Goal: Information Seeking & Learning: Learn about a topic

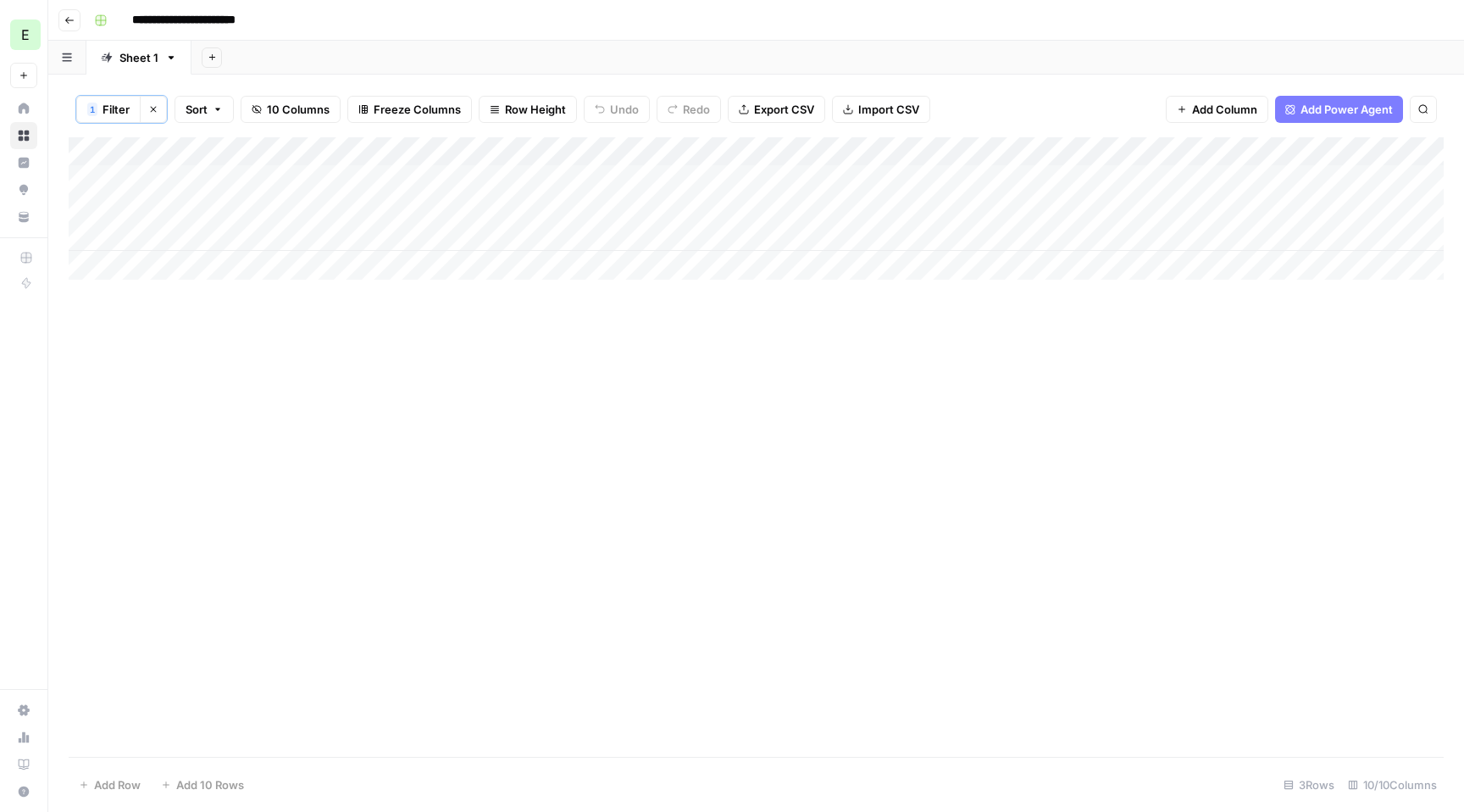
click at [71, 28] on button "Go back" at bounding box center [69, 20] width 22 height 22
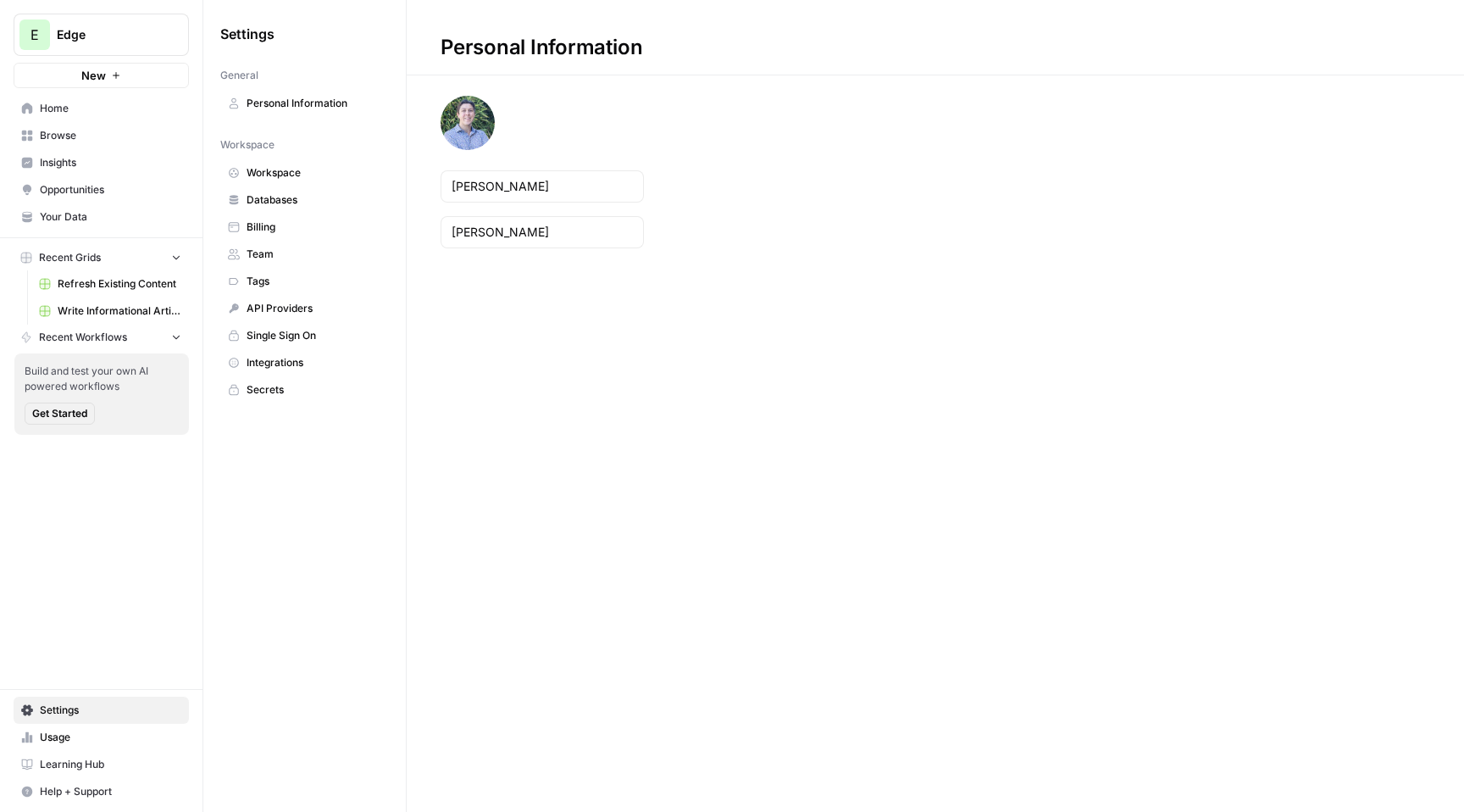
click at [91, 159] on span "Insights" at bounding box center [110, 162] width 142 height 15
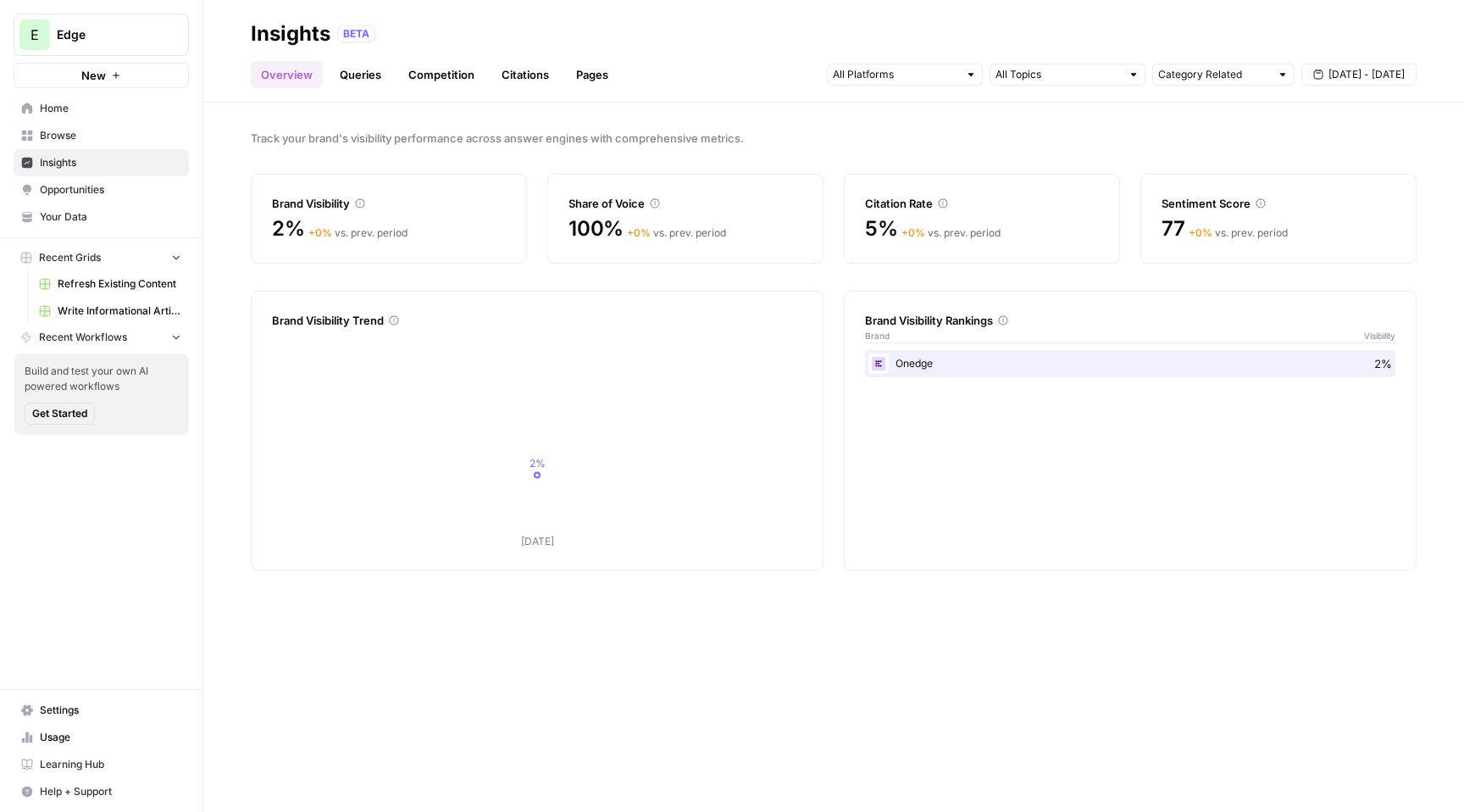
click at [80, 135] on span "Browse" at bounding box center [110, 135] width 142 height 15
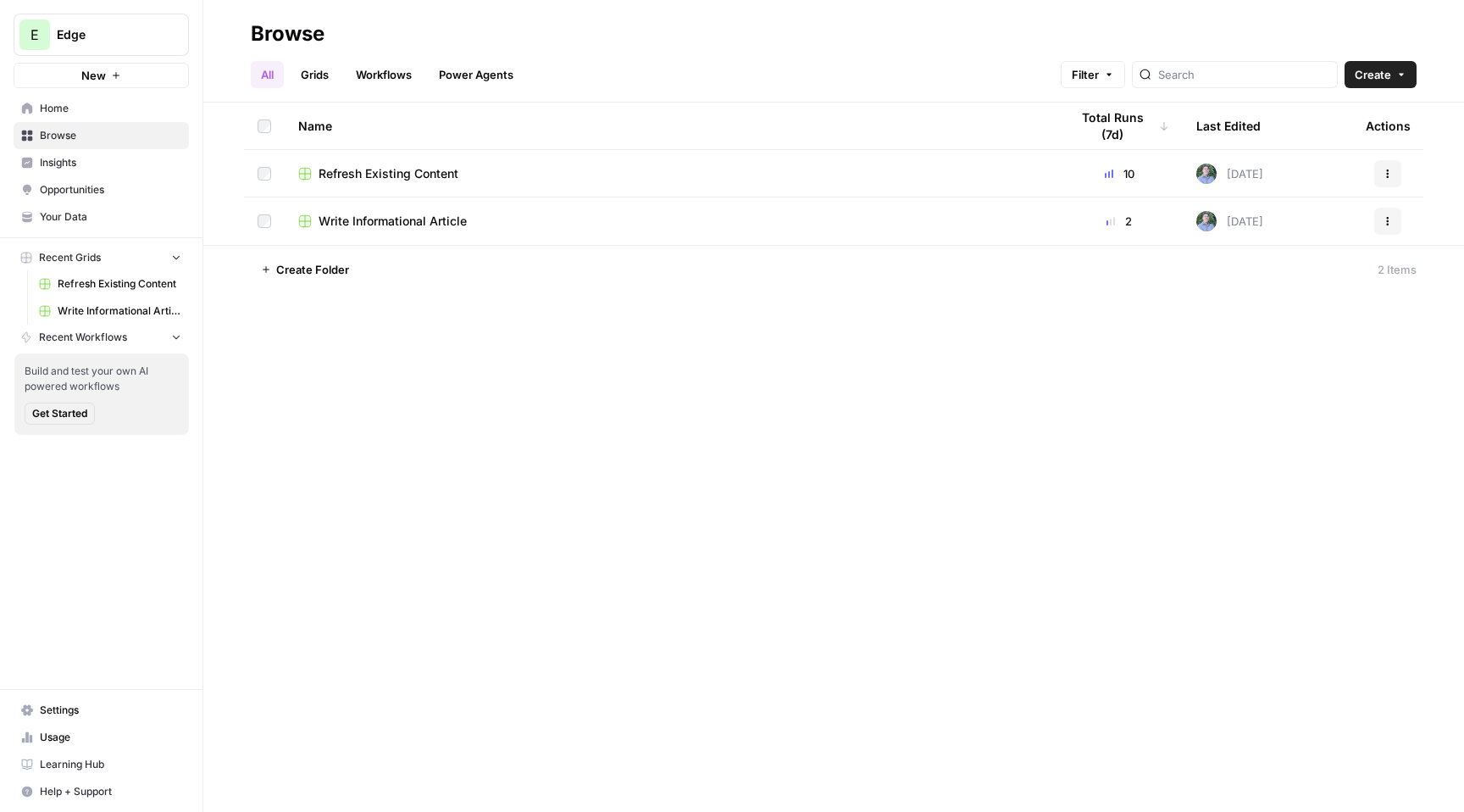
click at [94, 112] on span "Home" at bounding box center [110, 107] width 142 height 15
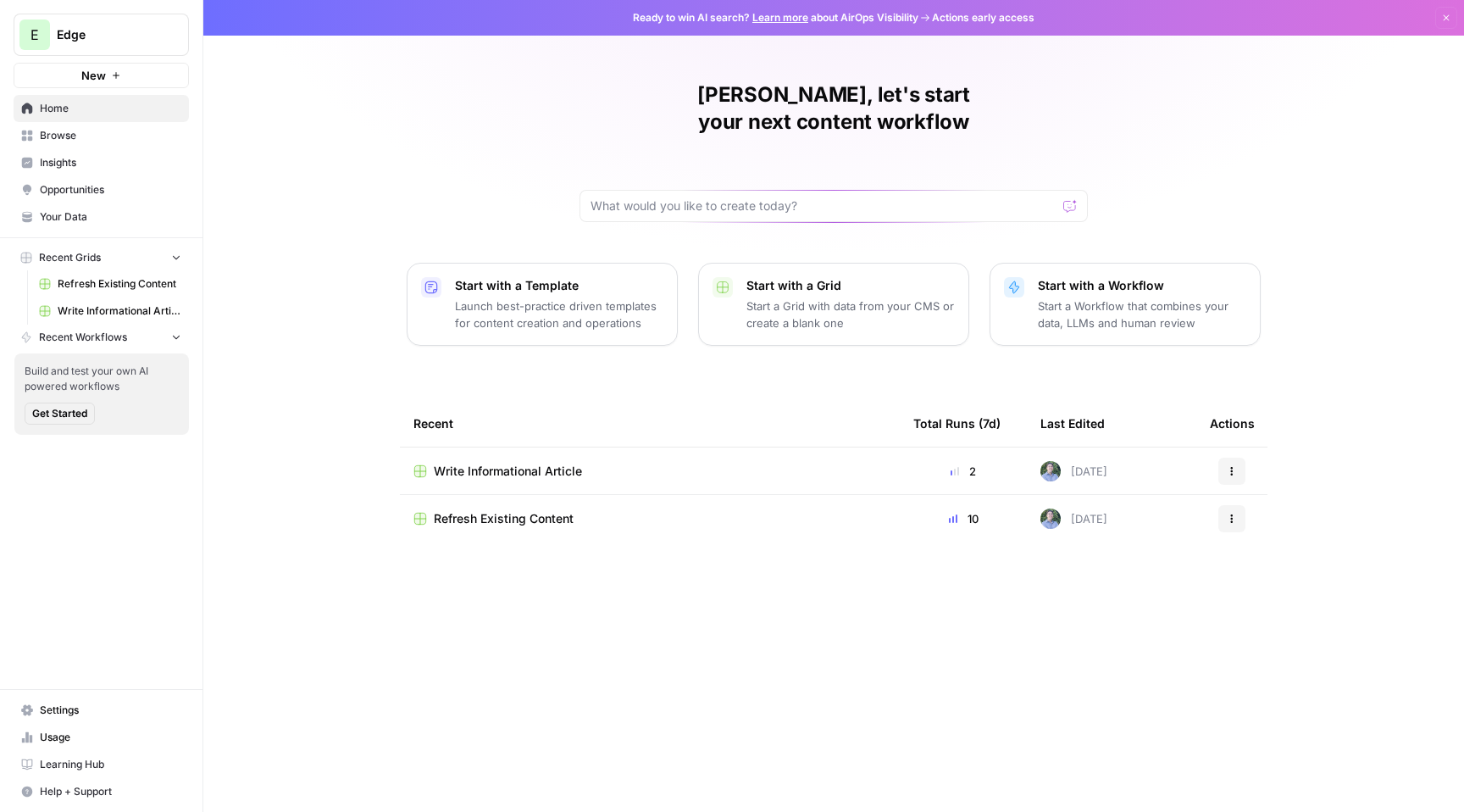
click at [95, 36] on span "Edge" at bounding box center [108, 34] width 102 height 17
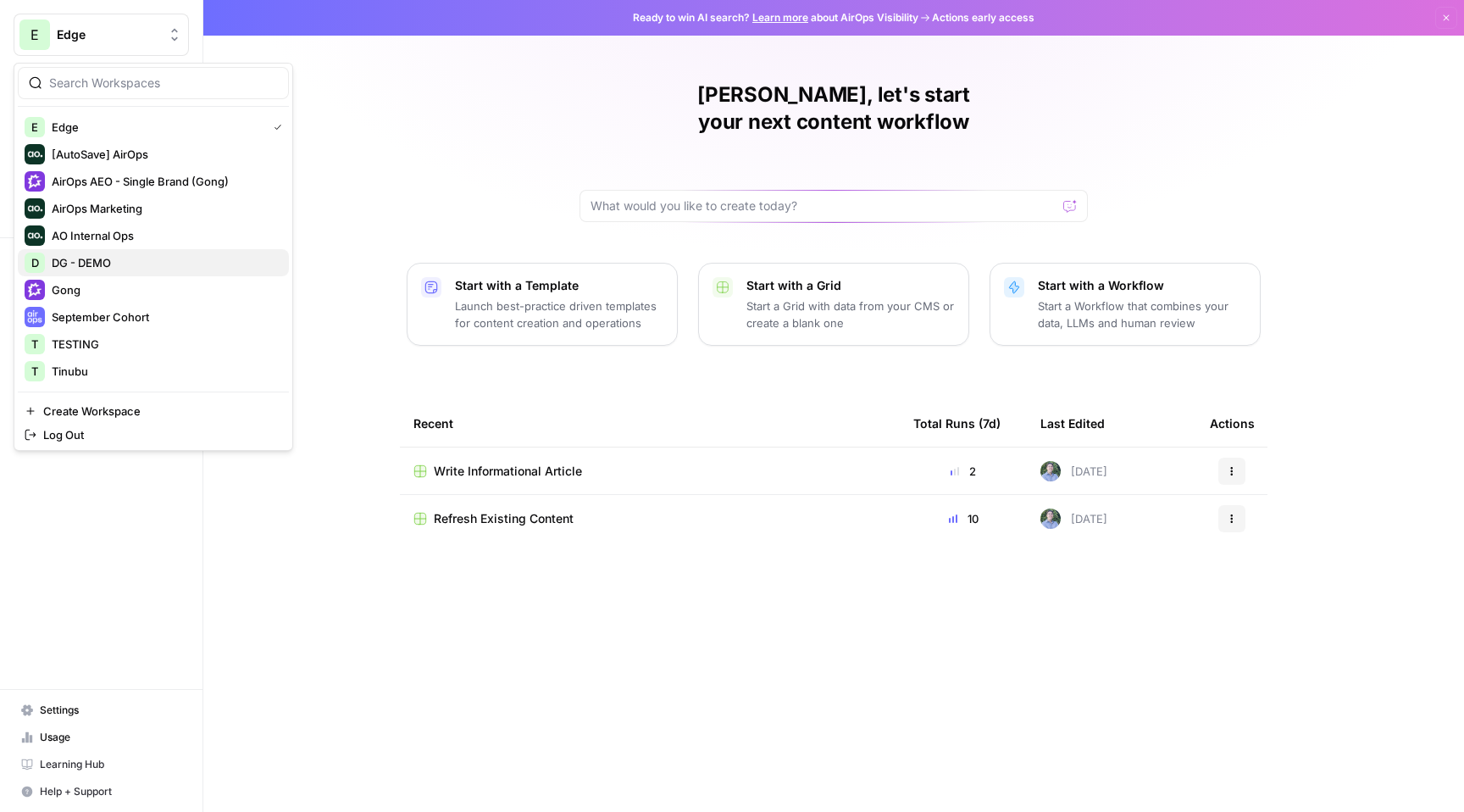
click at [128, 262] on span "DG - DEMO" at bounding box center [163, 262] width 223 height 17
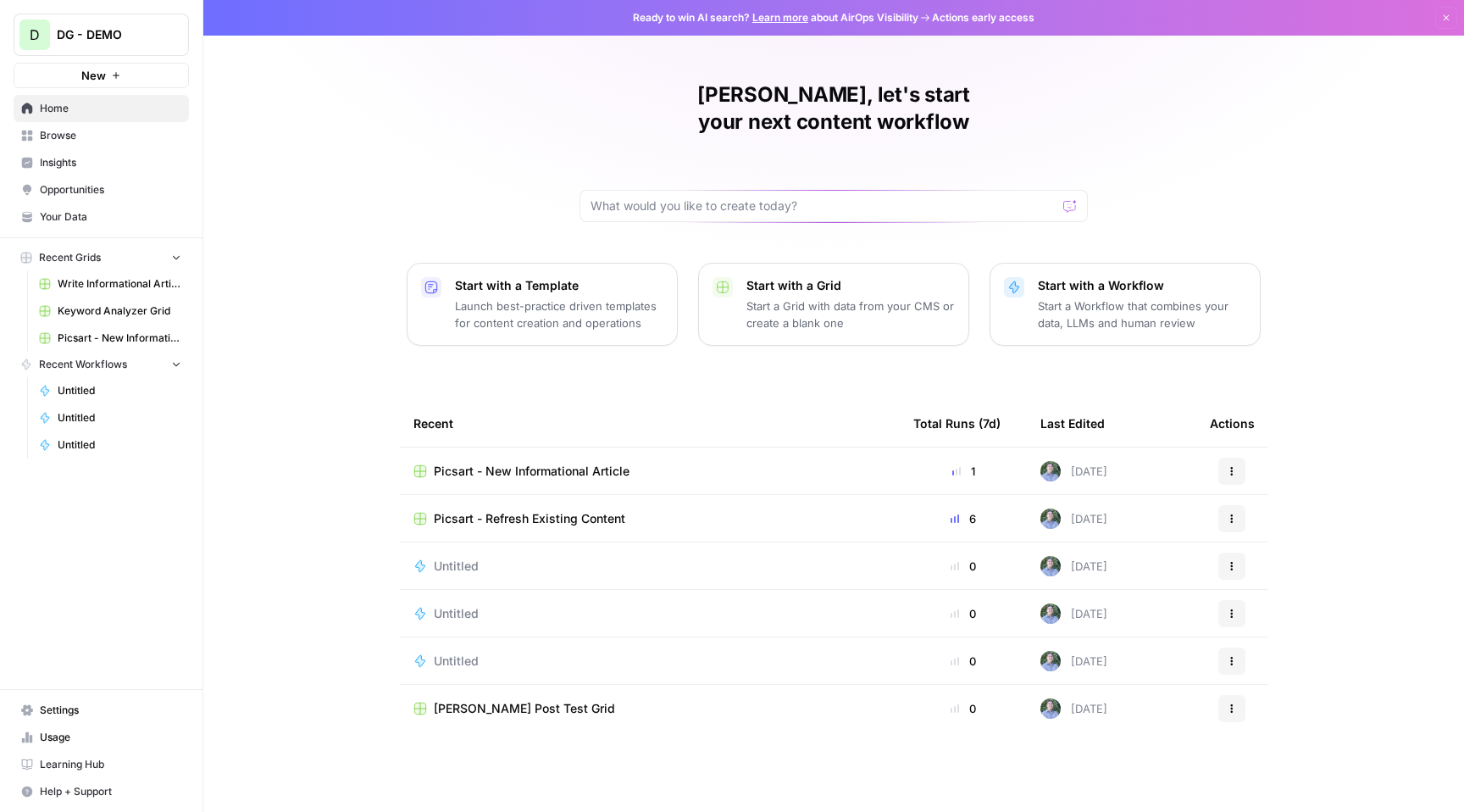
click at [110, 212] on span "Your Data" at bounding box center [110, 217] width 142 height 15
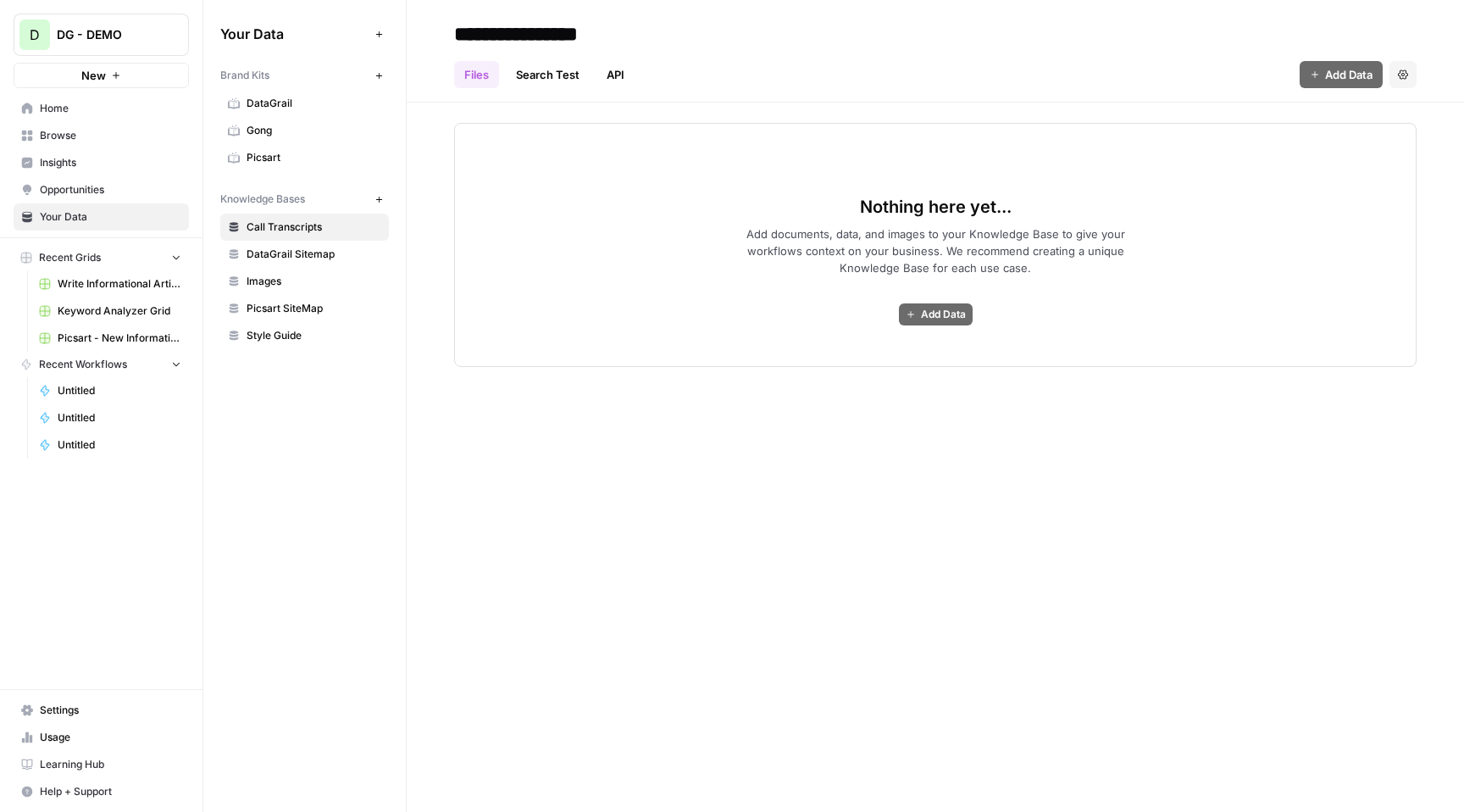
click at [306, 161] on span "Picsart" at bounding box center [313, 156] width 135 height 15
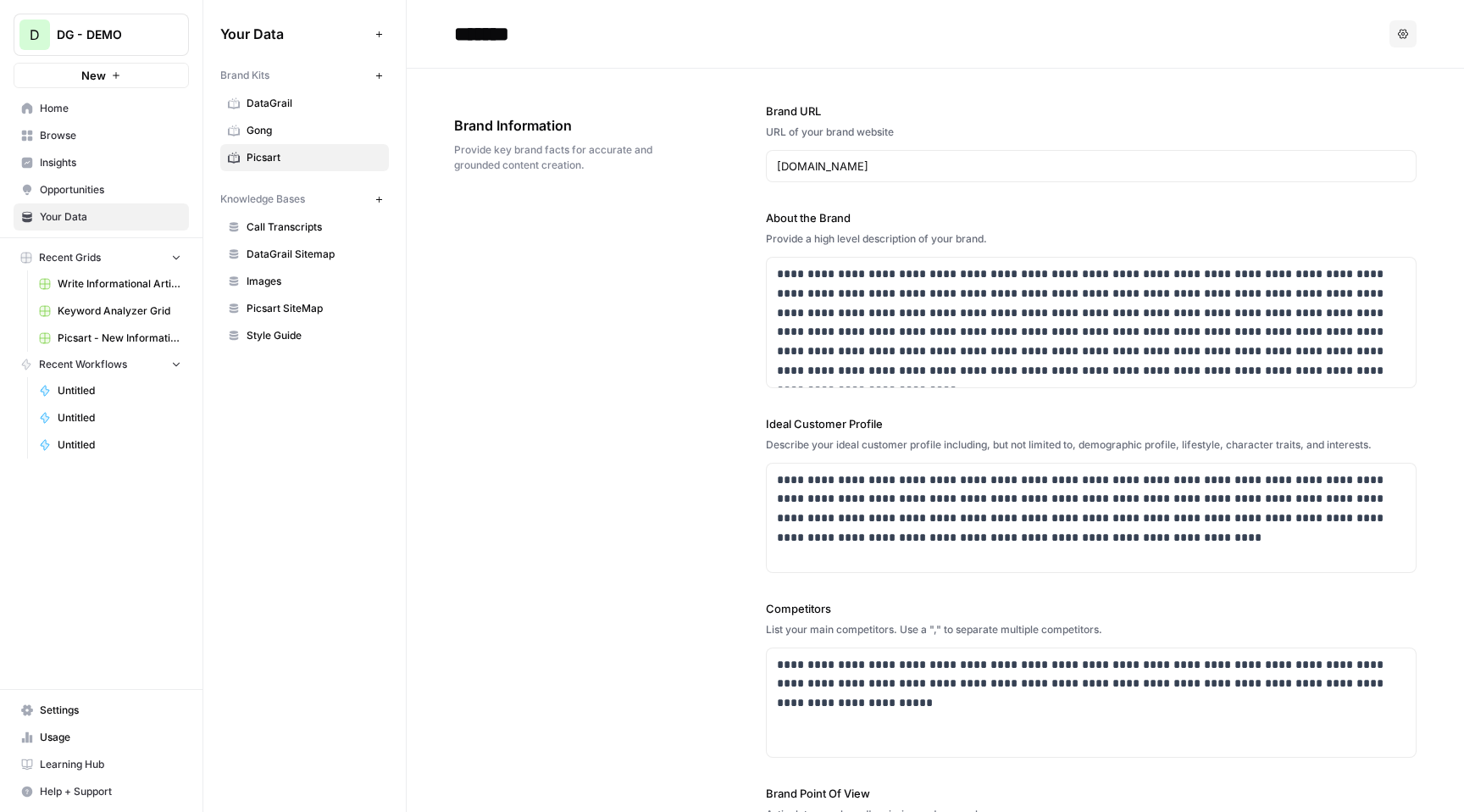
click at [76, 149] on link "Insights" at bounding box center [101, 162] width 175 height 28
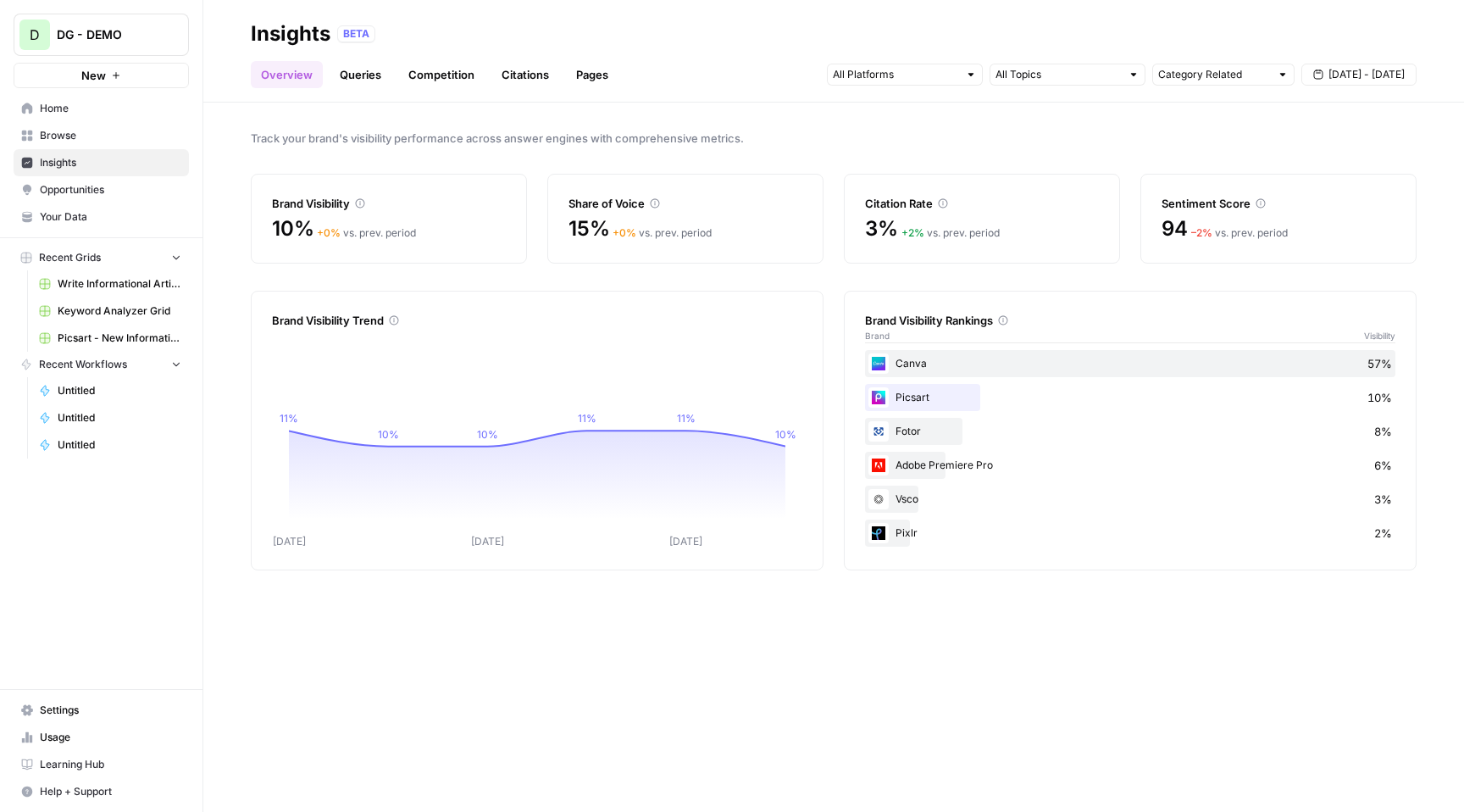
click at [347, 68] on link "Queries" at bounding box center [360, 75] width 62 height 28
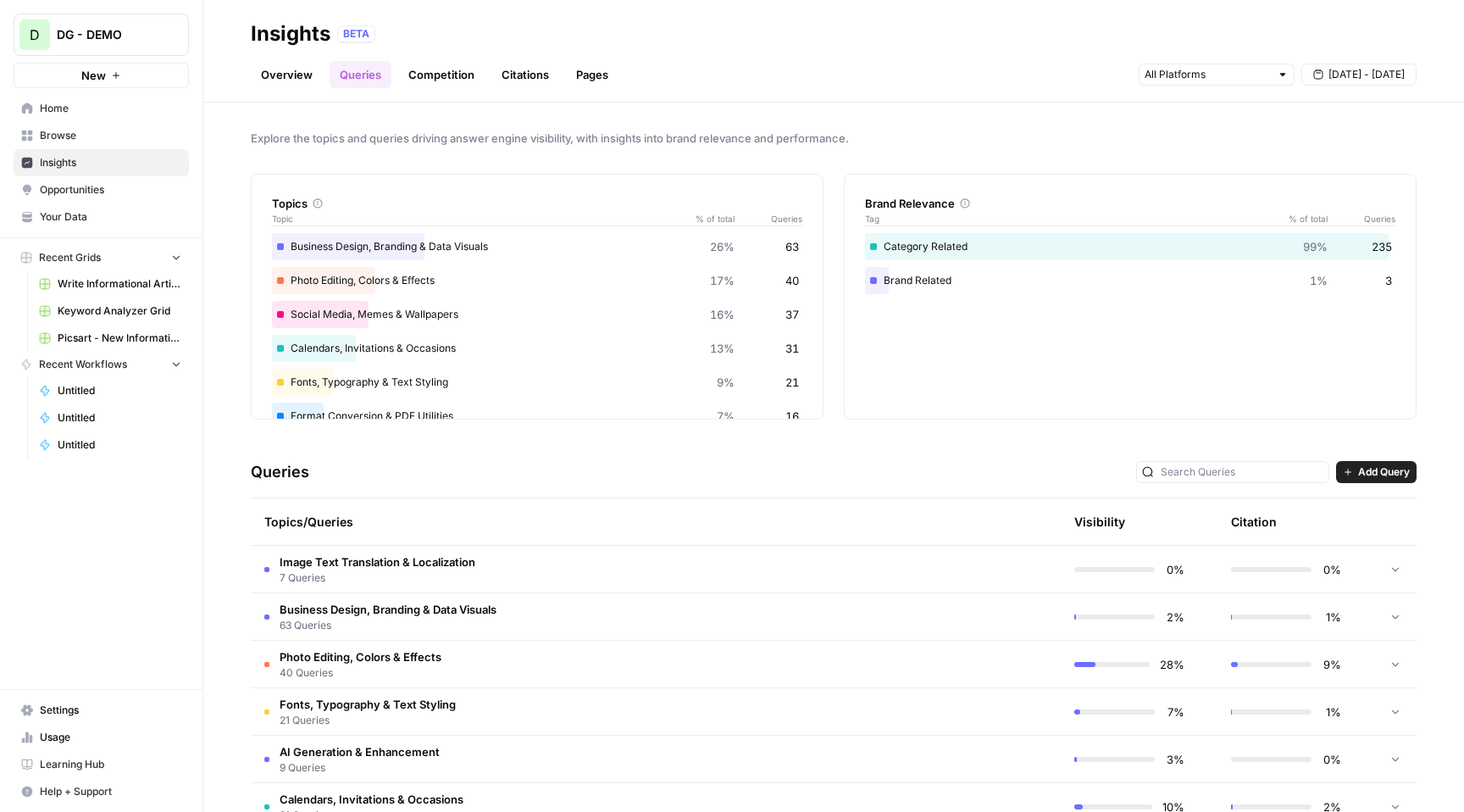
click at [81, 131] on span "Browse" at bounding box center [110, 135] width 142 height 15
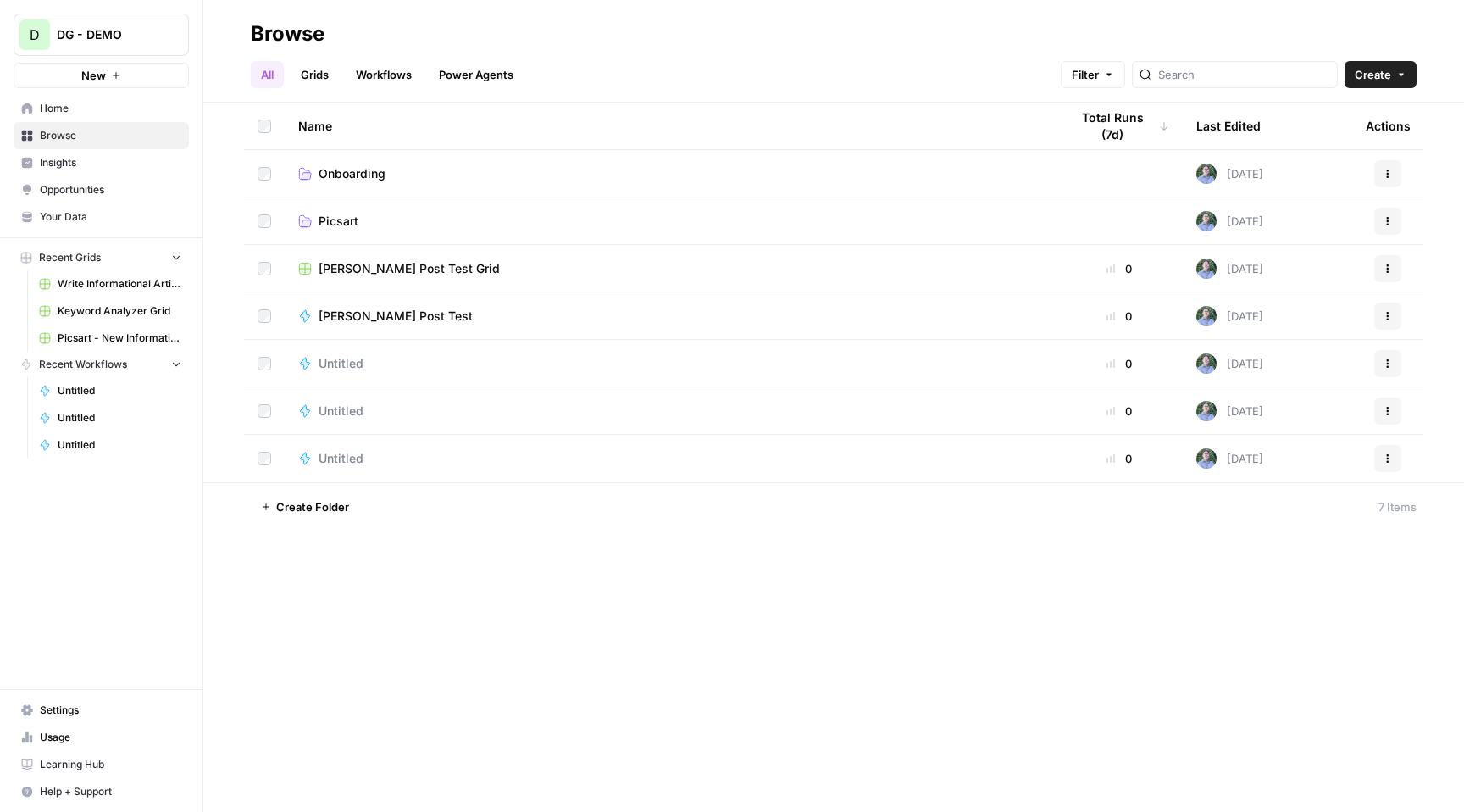
click at [340, 210] on td "Picsart" at bounding box center [669, 220] width 771 height 46
click at [350, 221] on span "Picsart" at bounding box center [339, 220] width 39 height 17
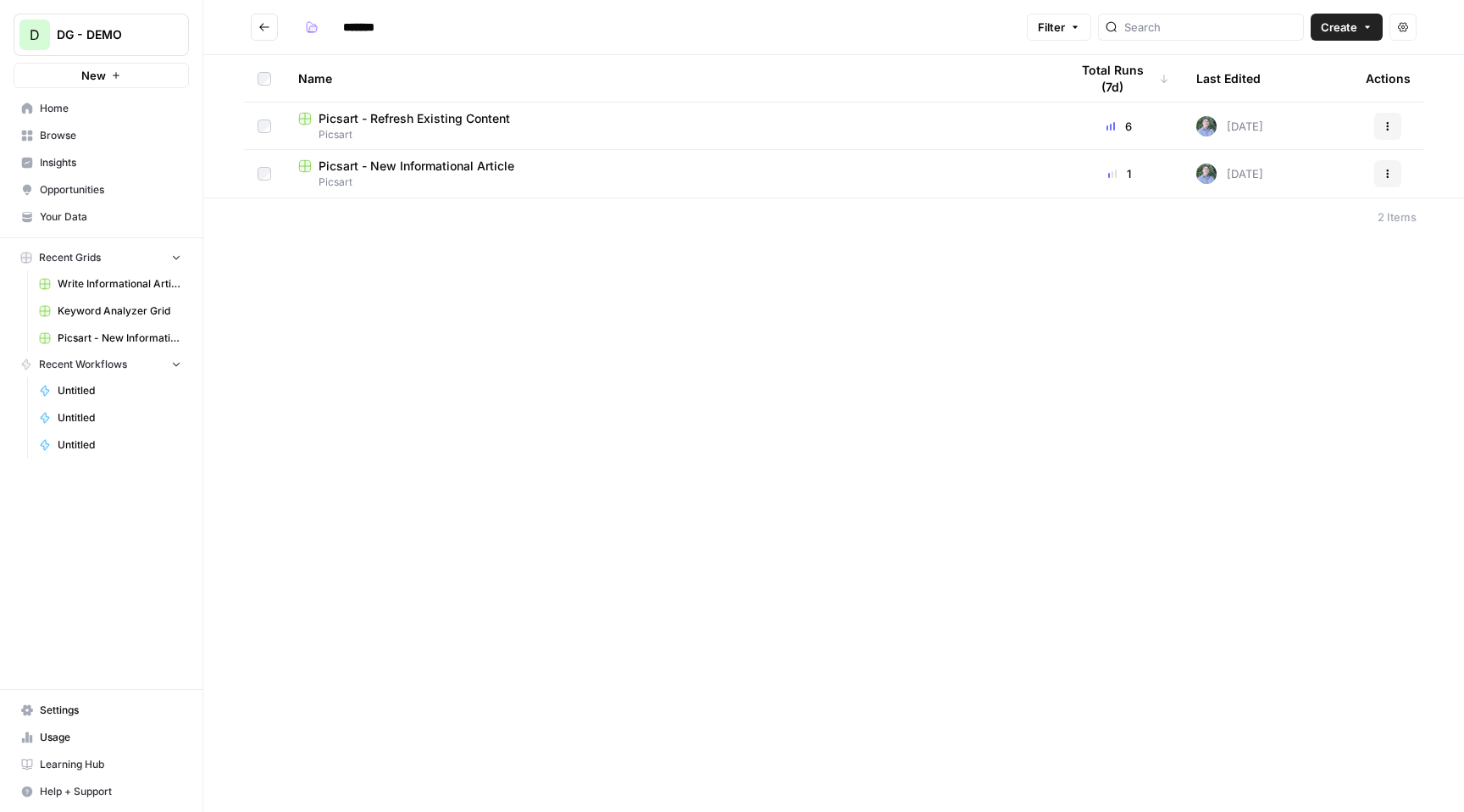
click at [359, 115] on span "Picsart - Refresh Existing Content" at bounding box center [414, 118] width 192 height 17
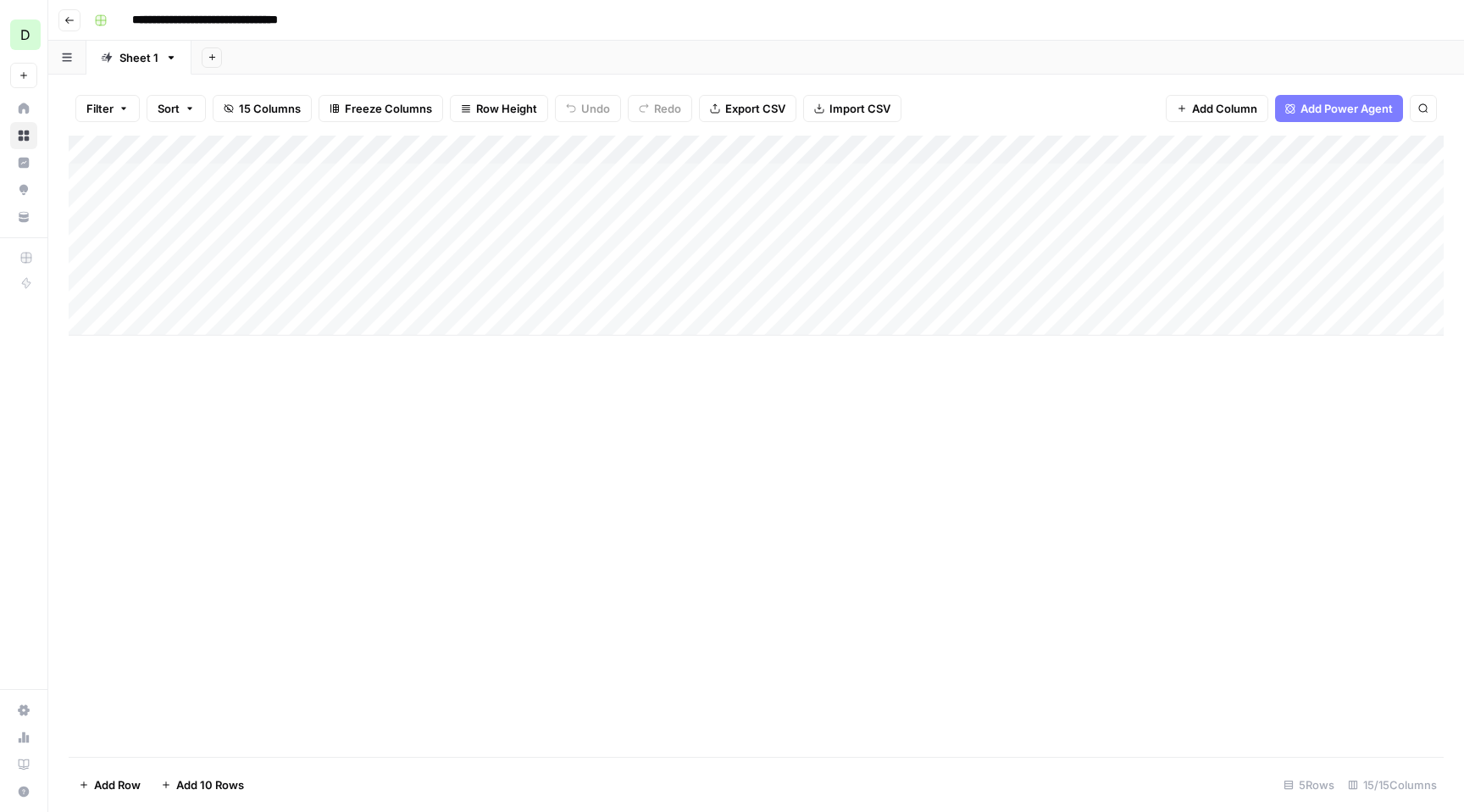
click at [77, 21] on button "Go back" at bounding box center [69, 20] width 22 height 22
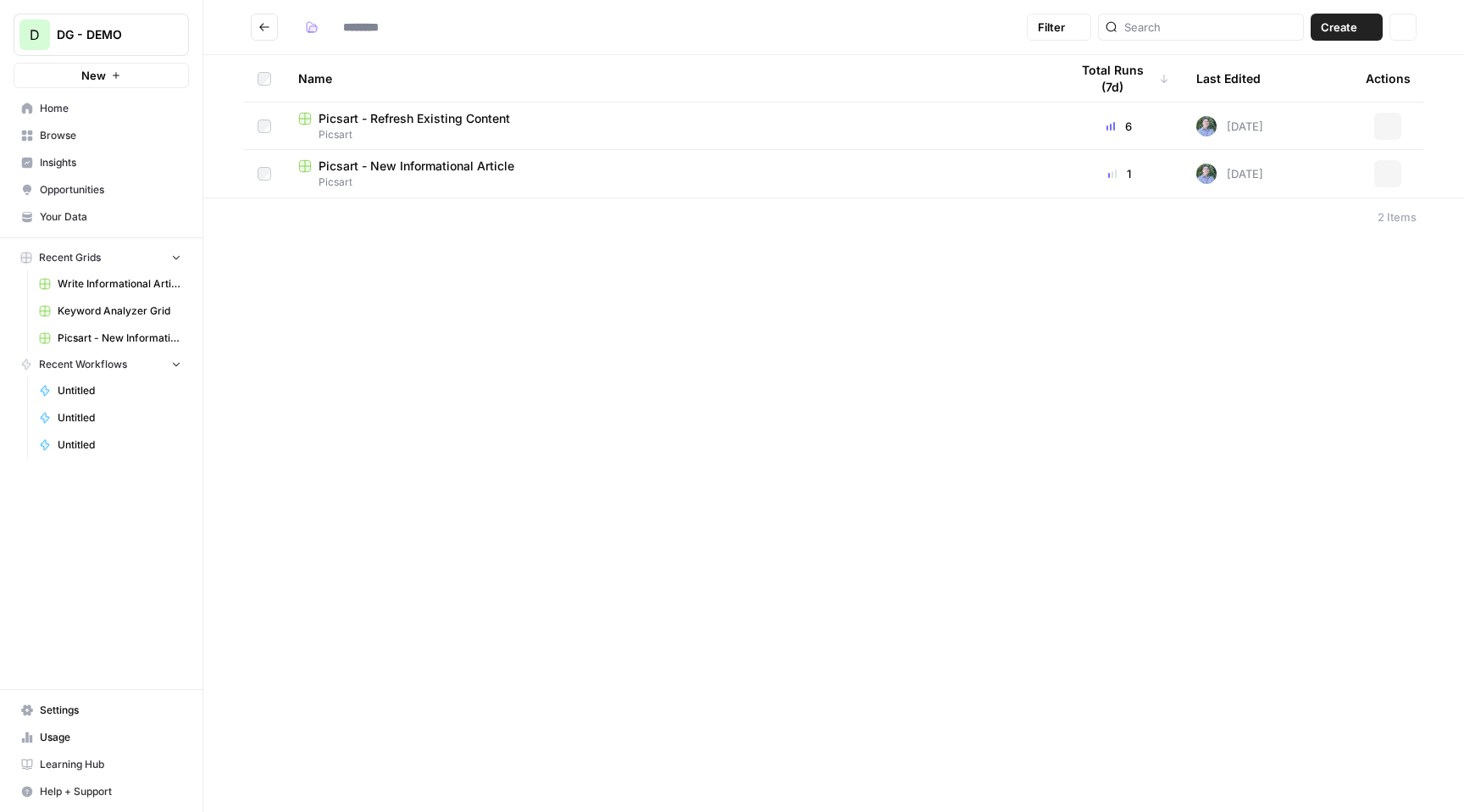
type input "*******"
click at [400, 165] on span "Picsart - New Informational Article" at bounding box center [416, 165] width 196 height 17
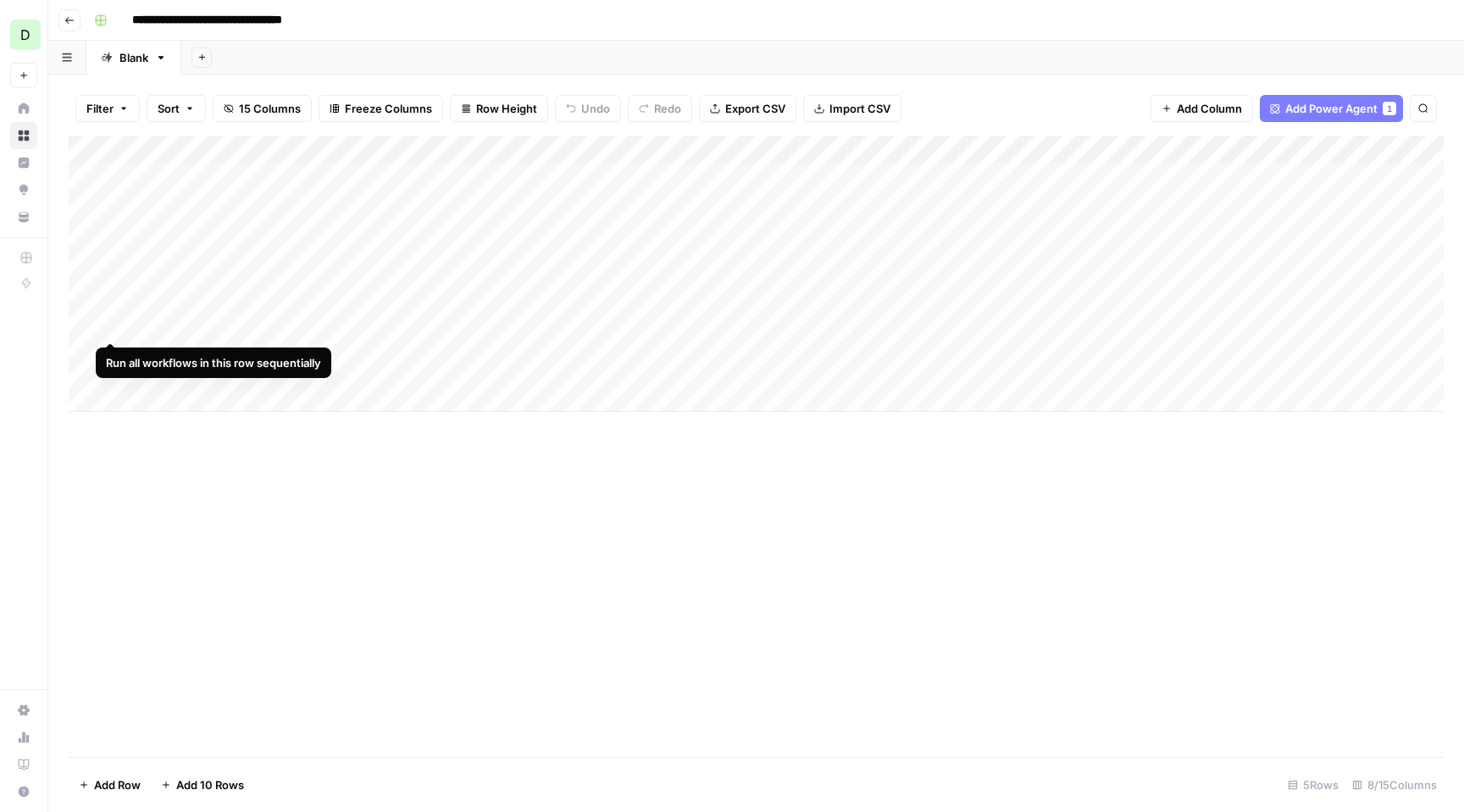
click at [117, 307] on div "Add Column" at bounding box center [756, 274] width 1375 height 277
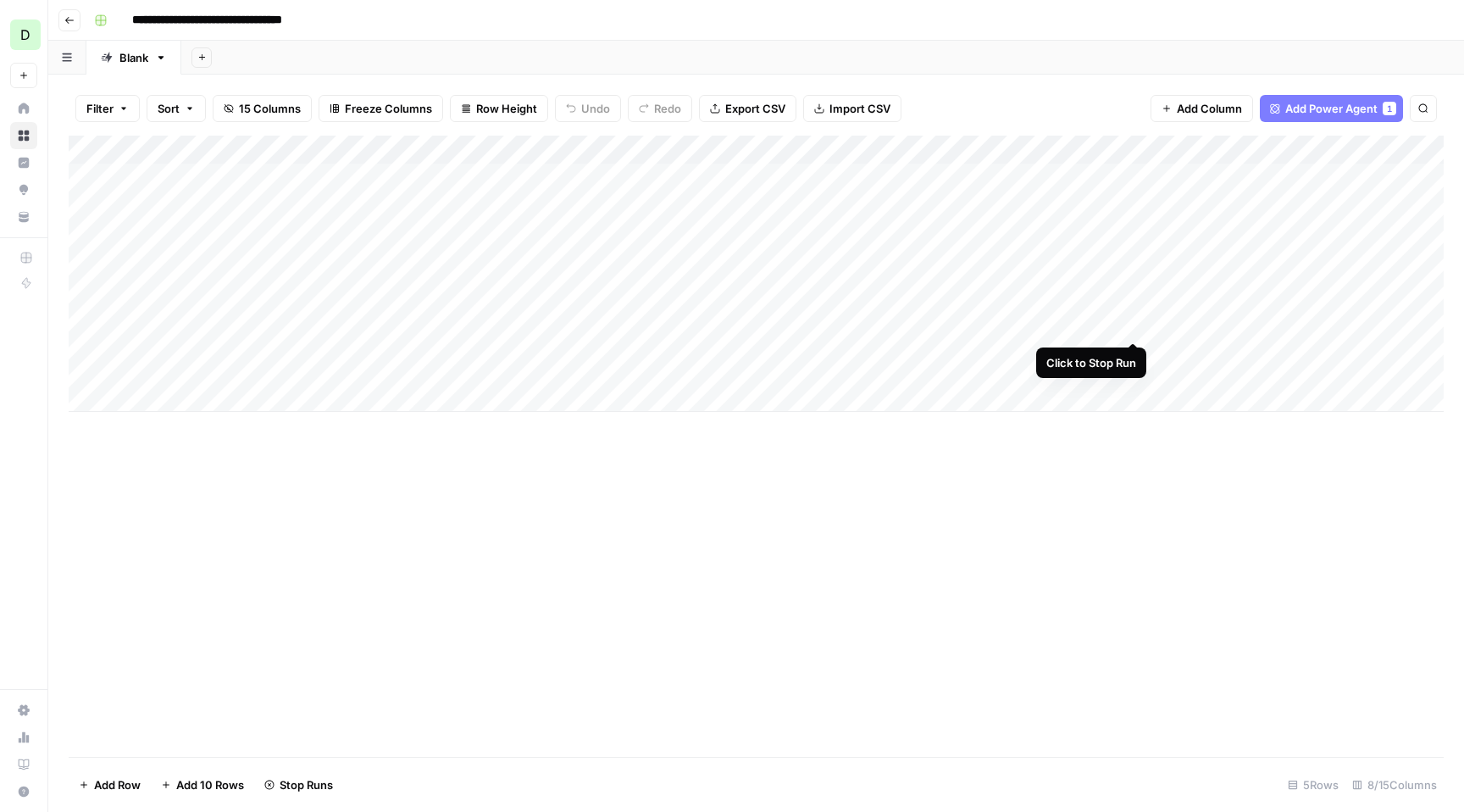
click at [1135, 306] on div "Add Column" at bounding box center [756, 274] width 1375 height 277
click at [742, 310] on div "Add Column" at bounding box center [756, 274] width 1375 height 277
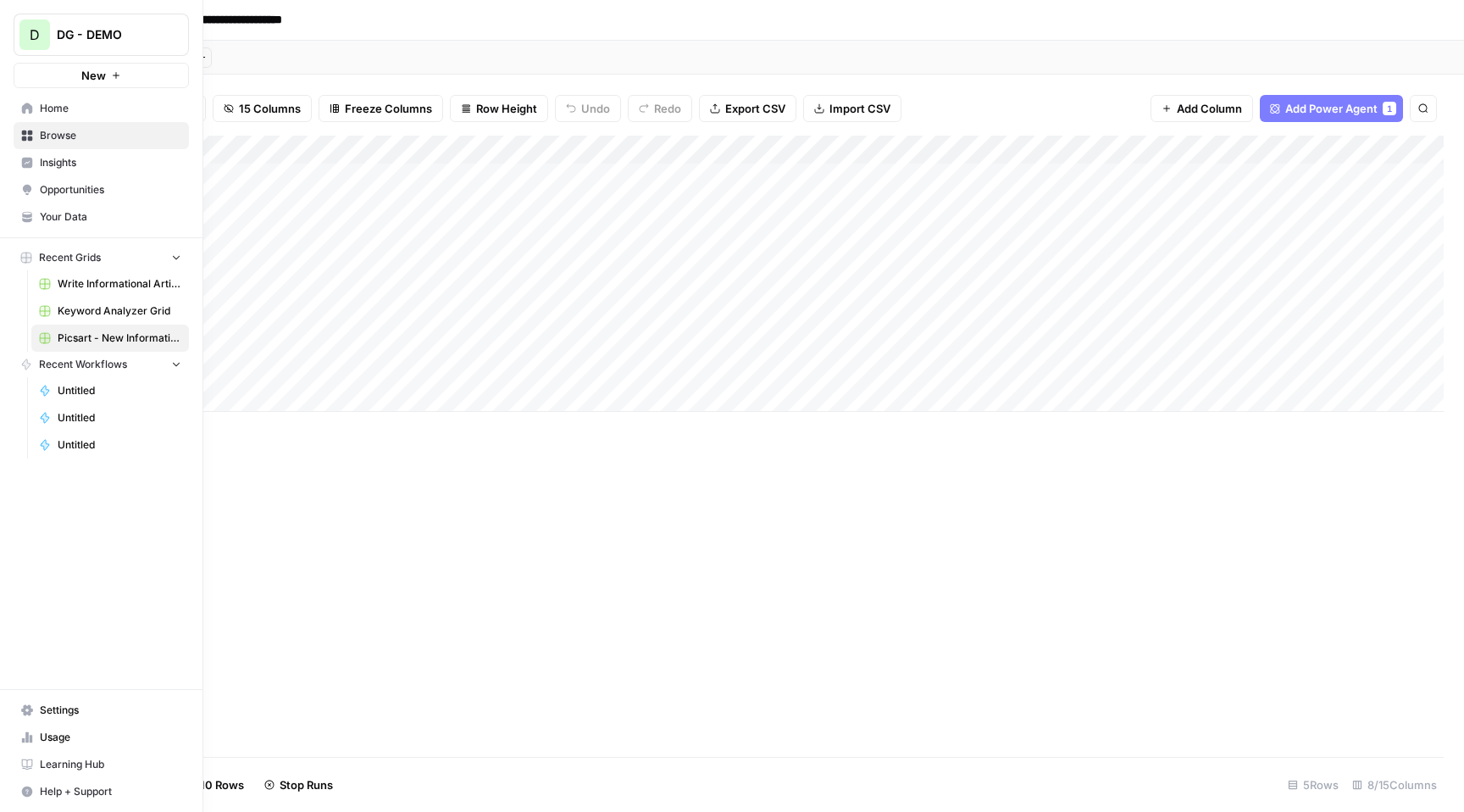
click at [83, 159] on span "Insights" at bounding box center [110, 162] width 142 height 15
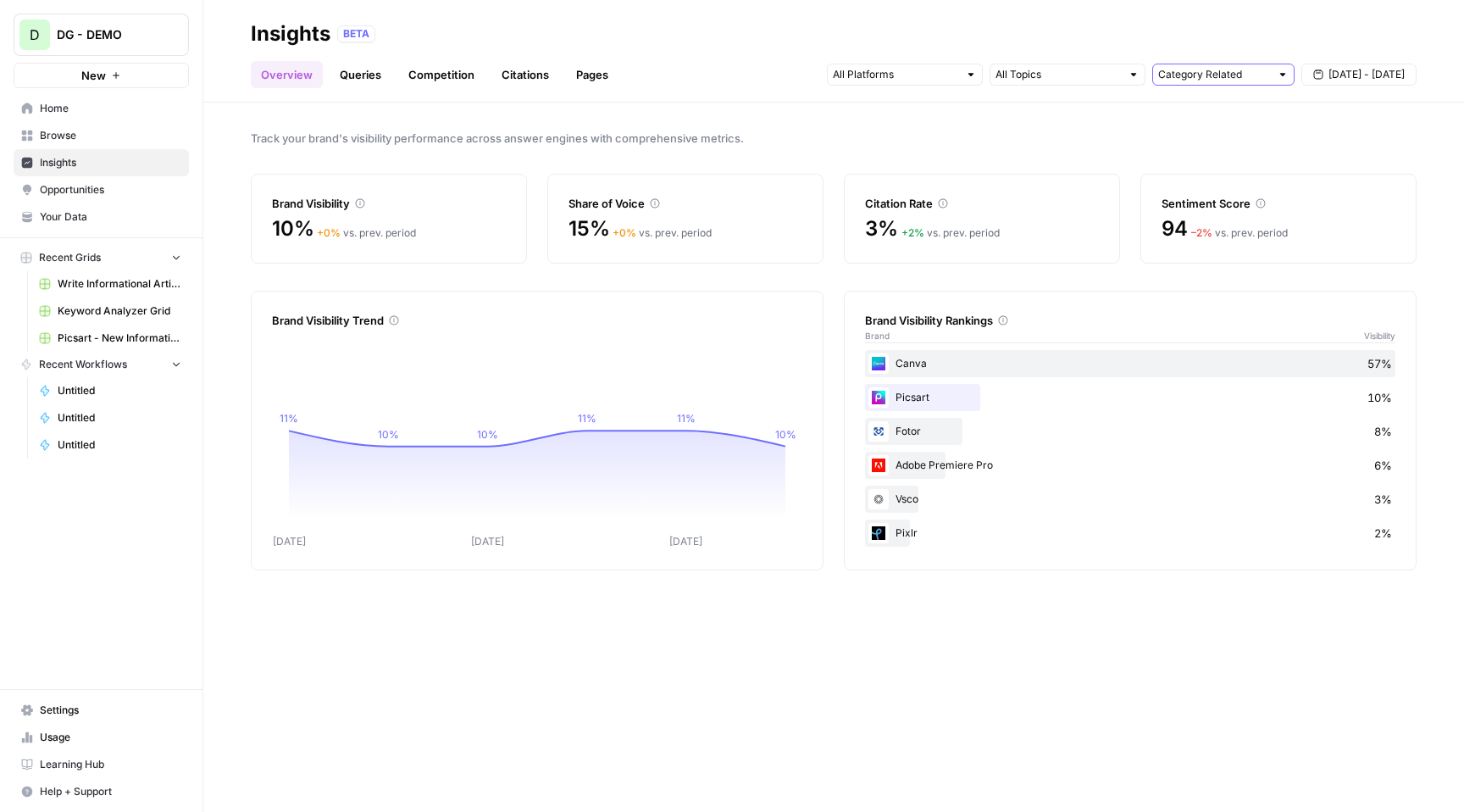
click at [1221, 78] on input "text" at bounding box center [1215, 74] width 112 height 17
type input "Category Related"
click at [1079, 73] on input "text" at bounding box center [1057, 74] width 125 height 17
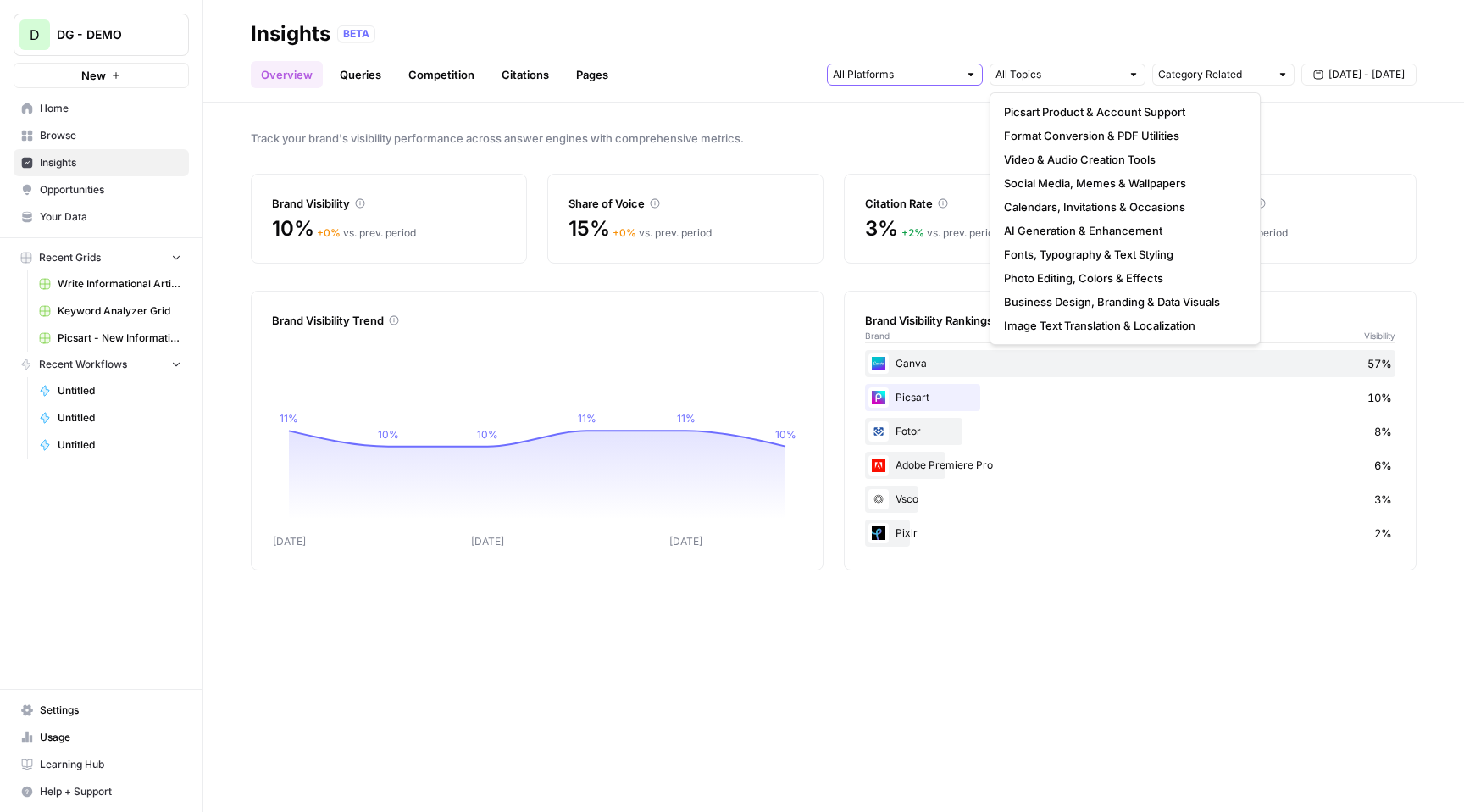
click at [932, 69] on input "text" at bounding box center [895, 74] width 125 height 17
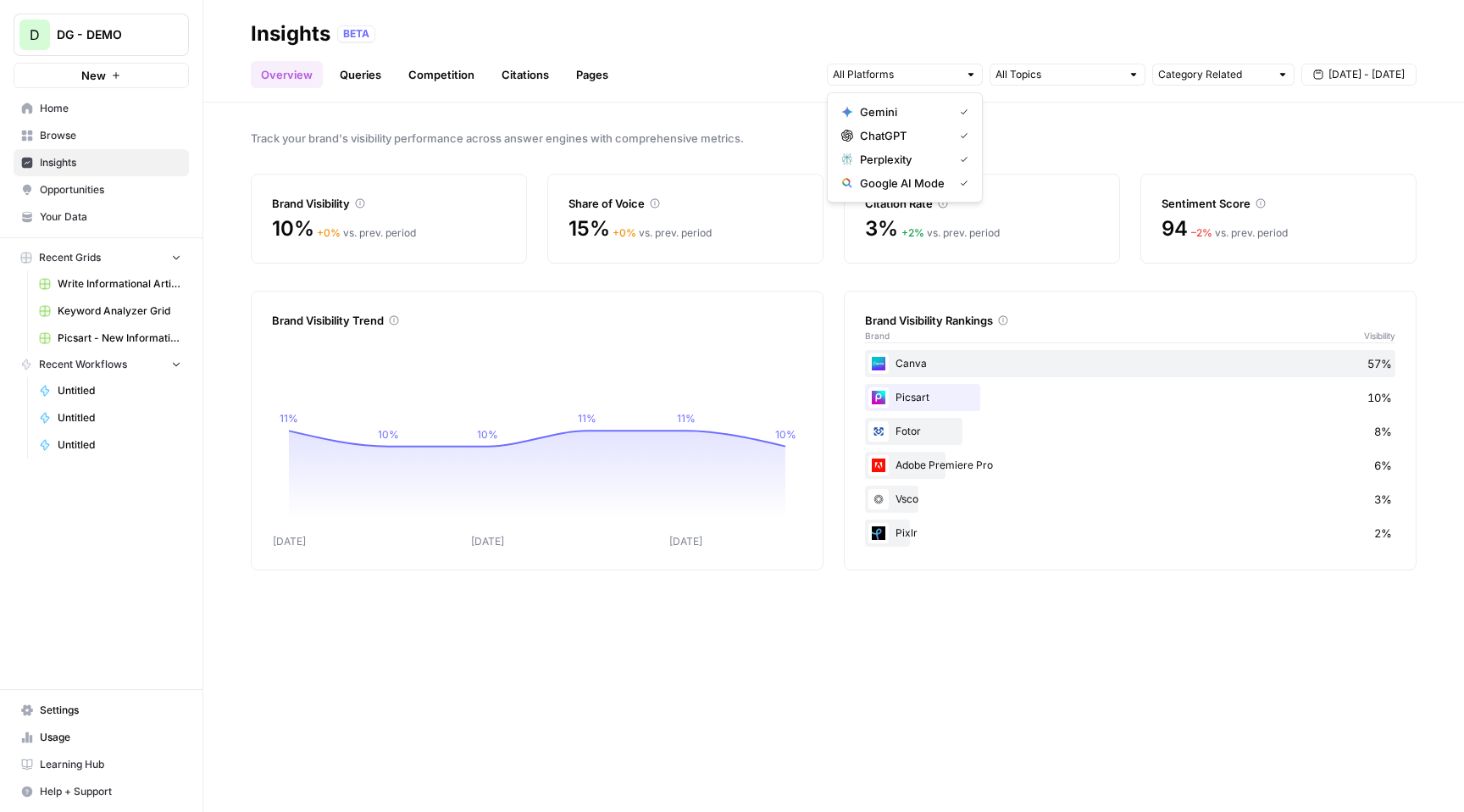
click at [349, 69] on link "Queries" at bounding box center [360, 75] width 62 height 28
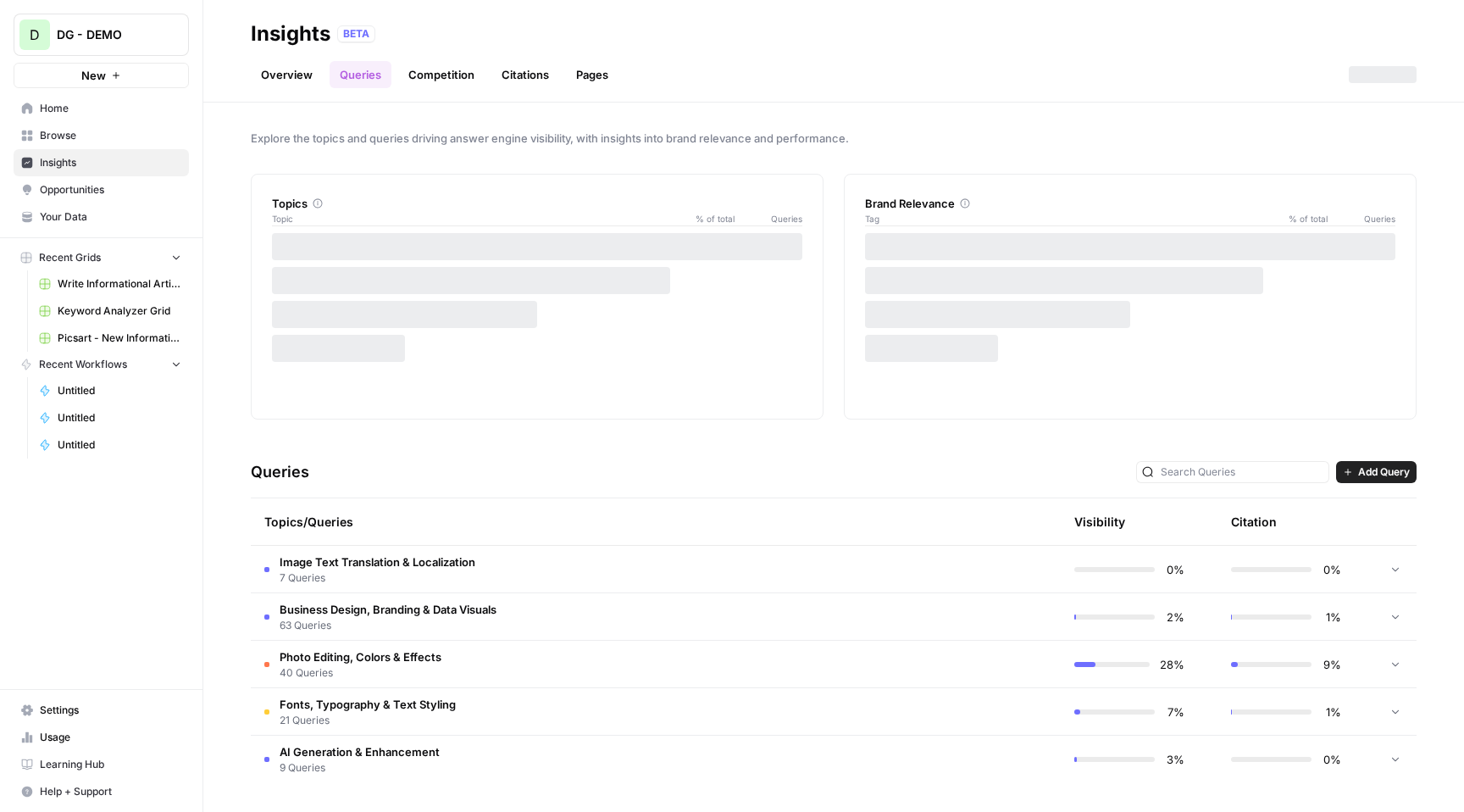
click at [128, 188] on span "Opportunities" at bounding box center [110, 189] width 142 height 15
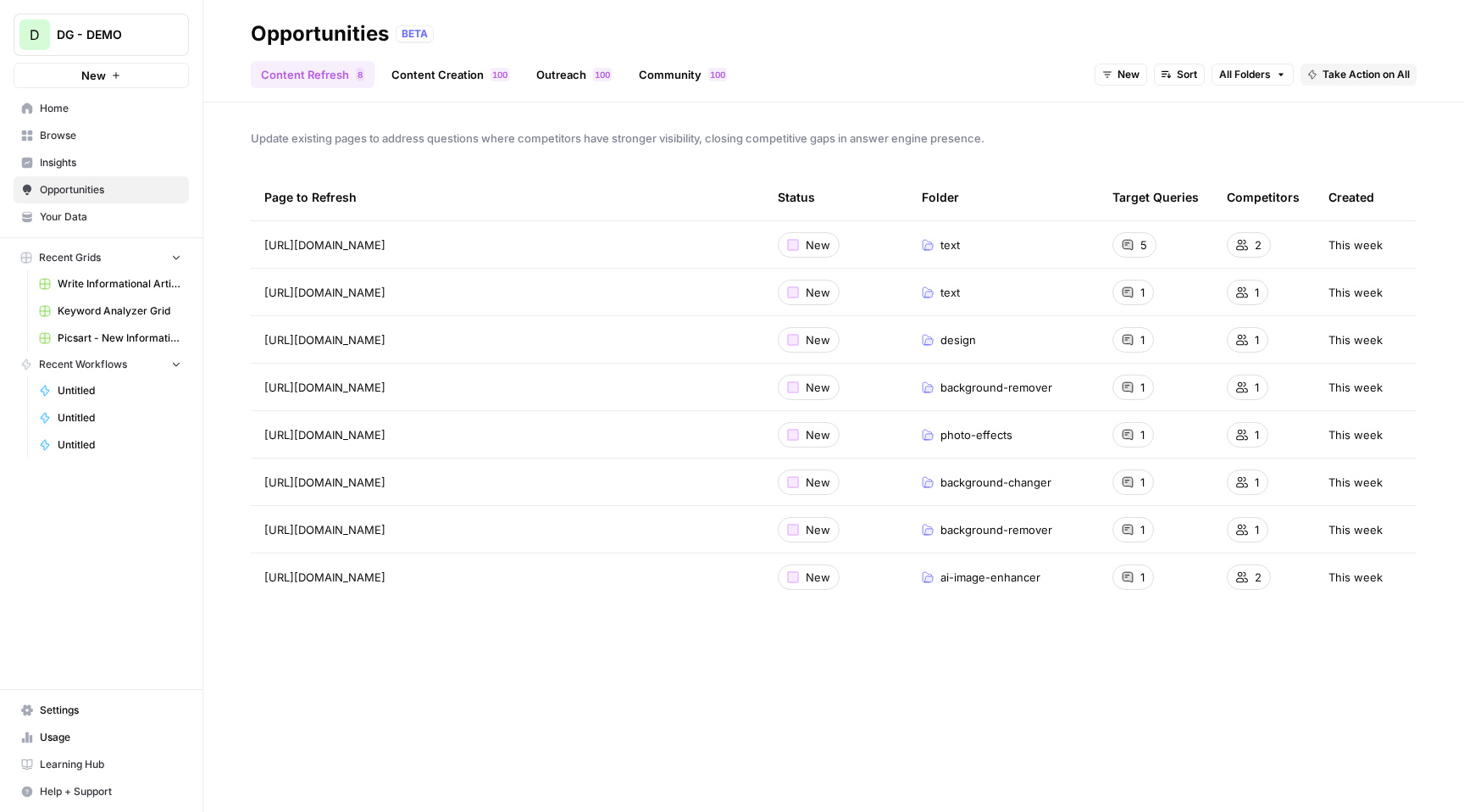
click at [468, 77] on link "Content Creation 0 0 1" at bounding box center [450, 75] width 138 height 28
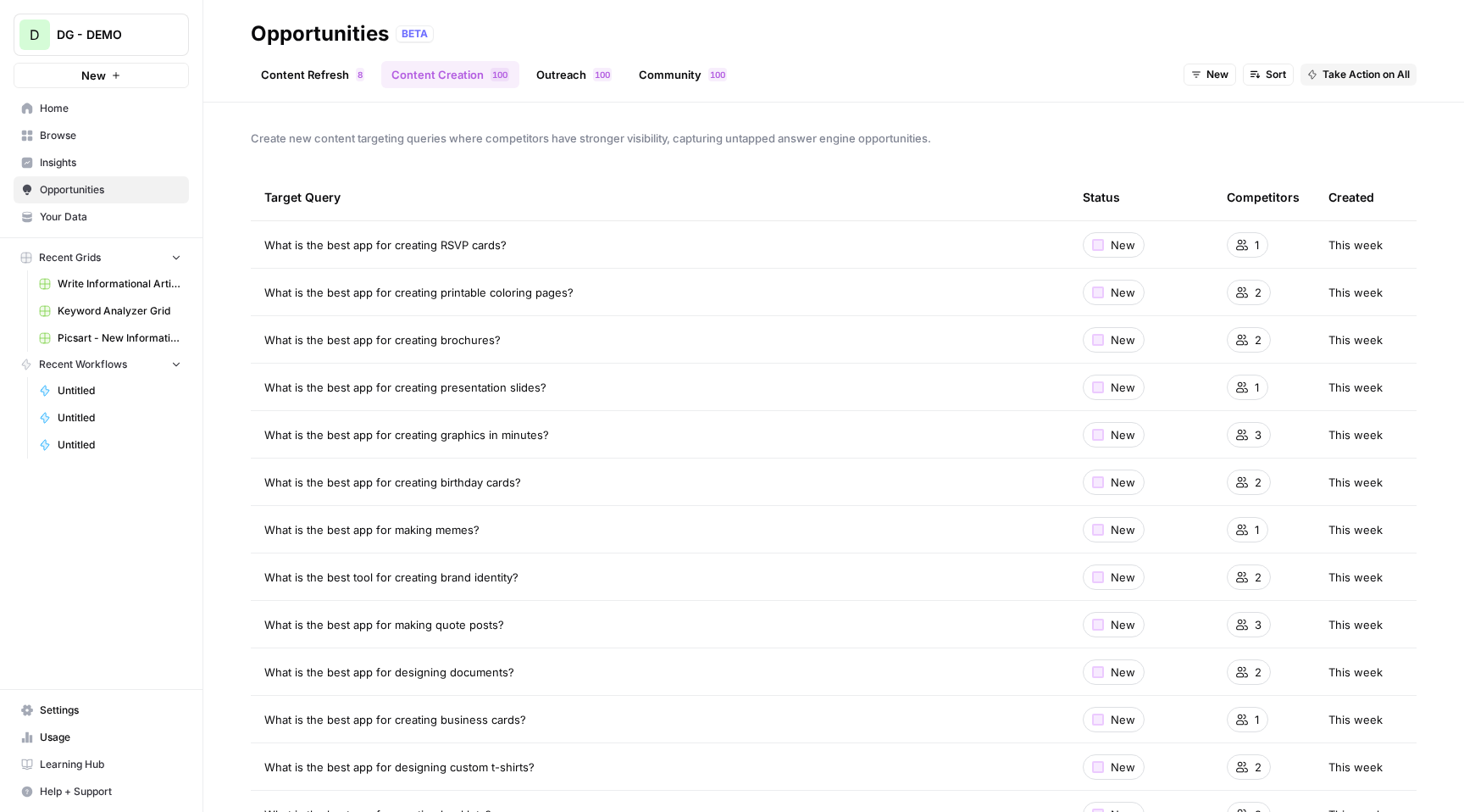
click at [271, 77] on link "Content Refresh 8" at bounding box center [313, 75] width 124 height 28
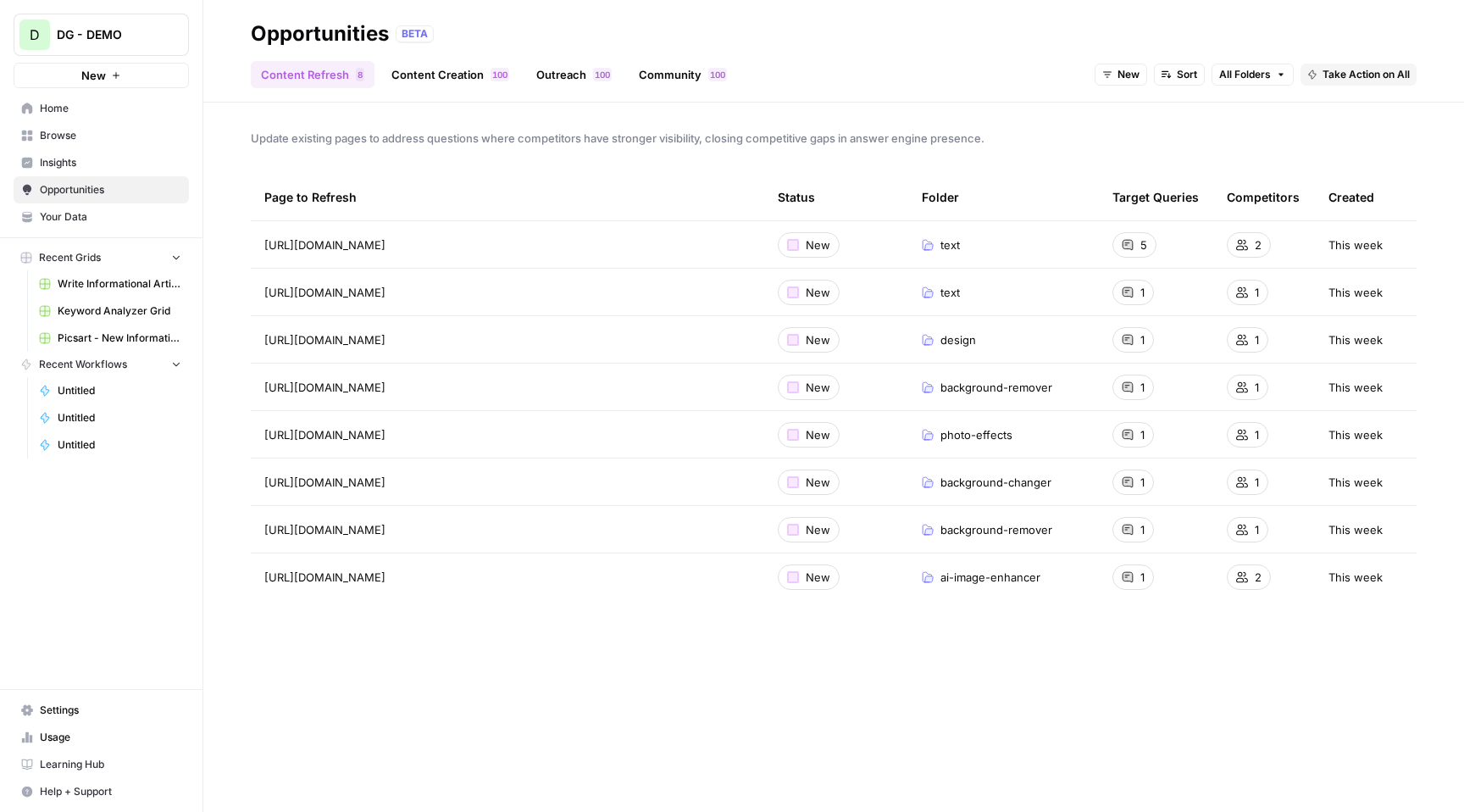
click at [137, 167] on span "Insights" at bounding box center [110, 162] width 142 height 15
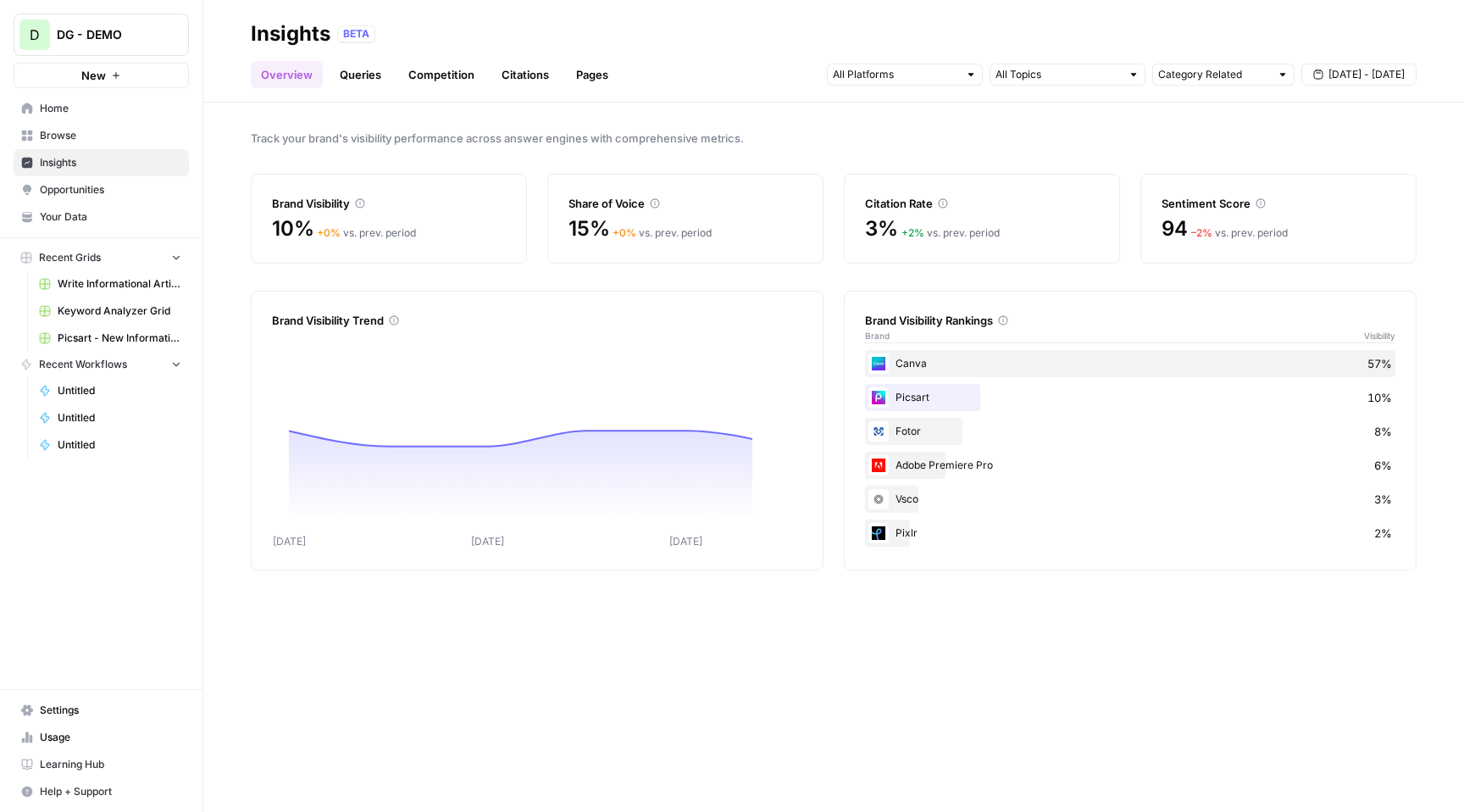
click at [439, 88] on link "Competition" at bounding box center [442, 75] width 87 height 28
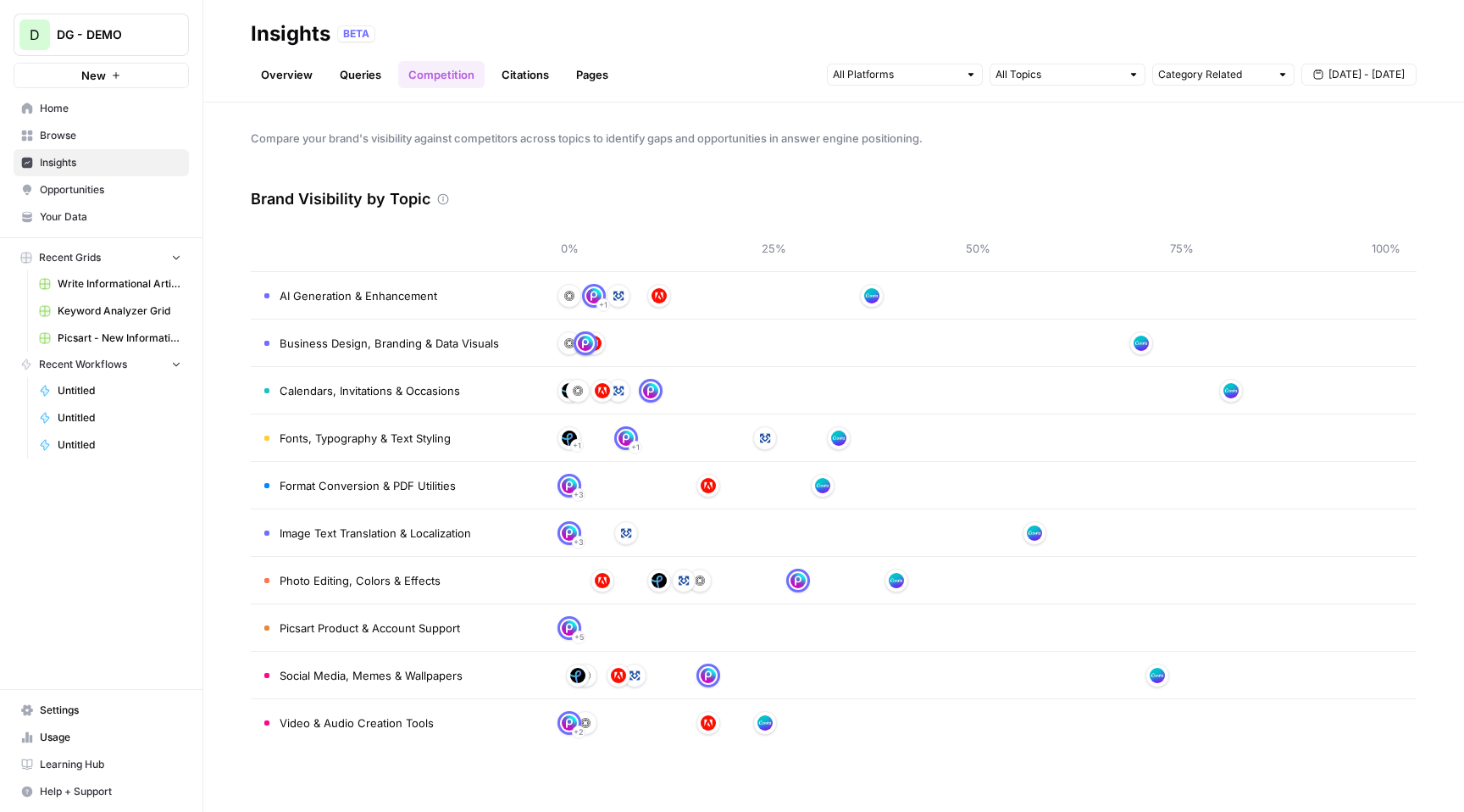
click at [521, 73] on link "Citations" at bounding box center [525, 75] width 68 height 28
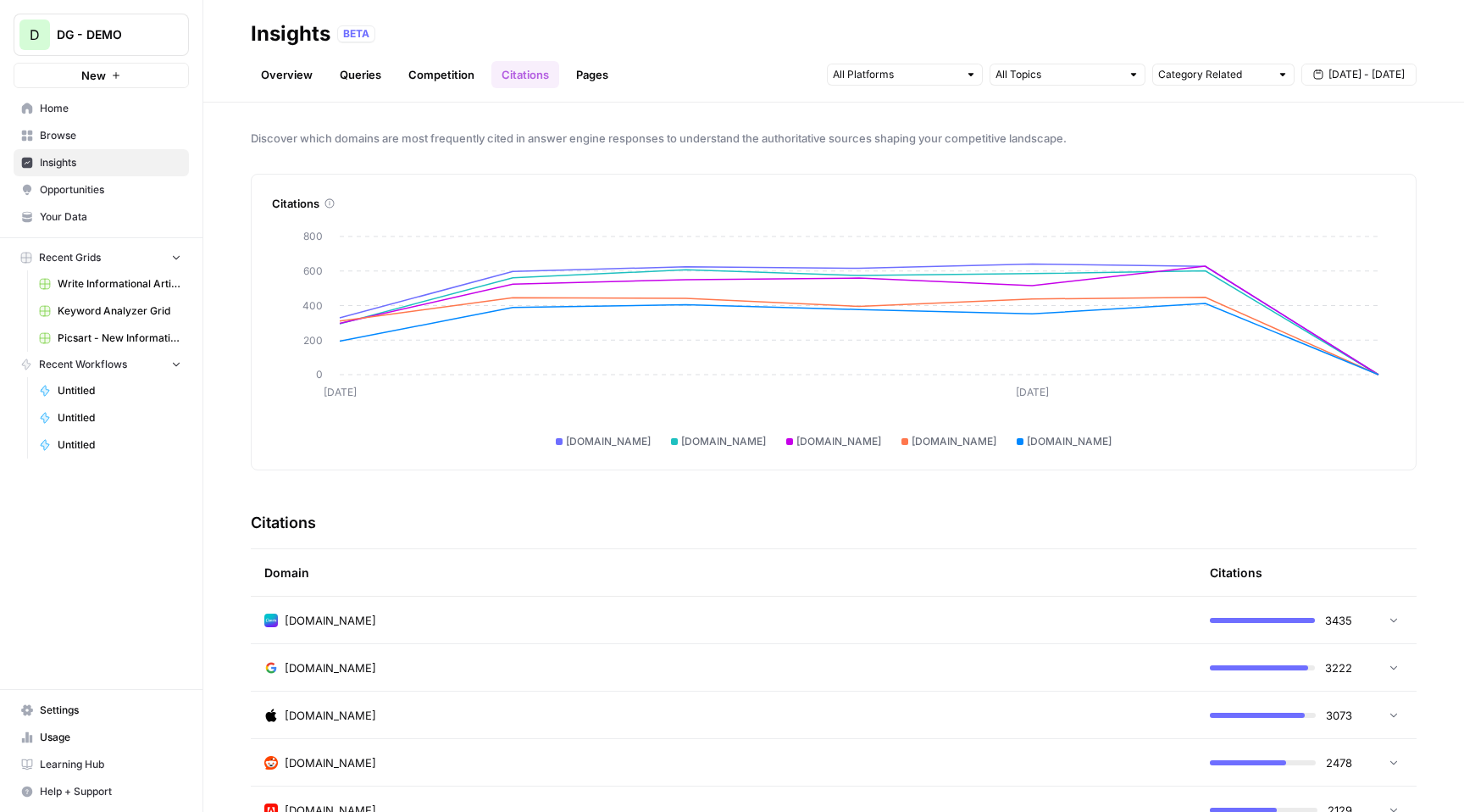
click at [598, 73] on link "Pages" at bounding box center [592, 75] width 52 height 28
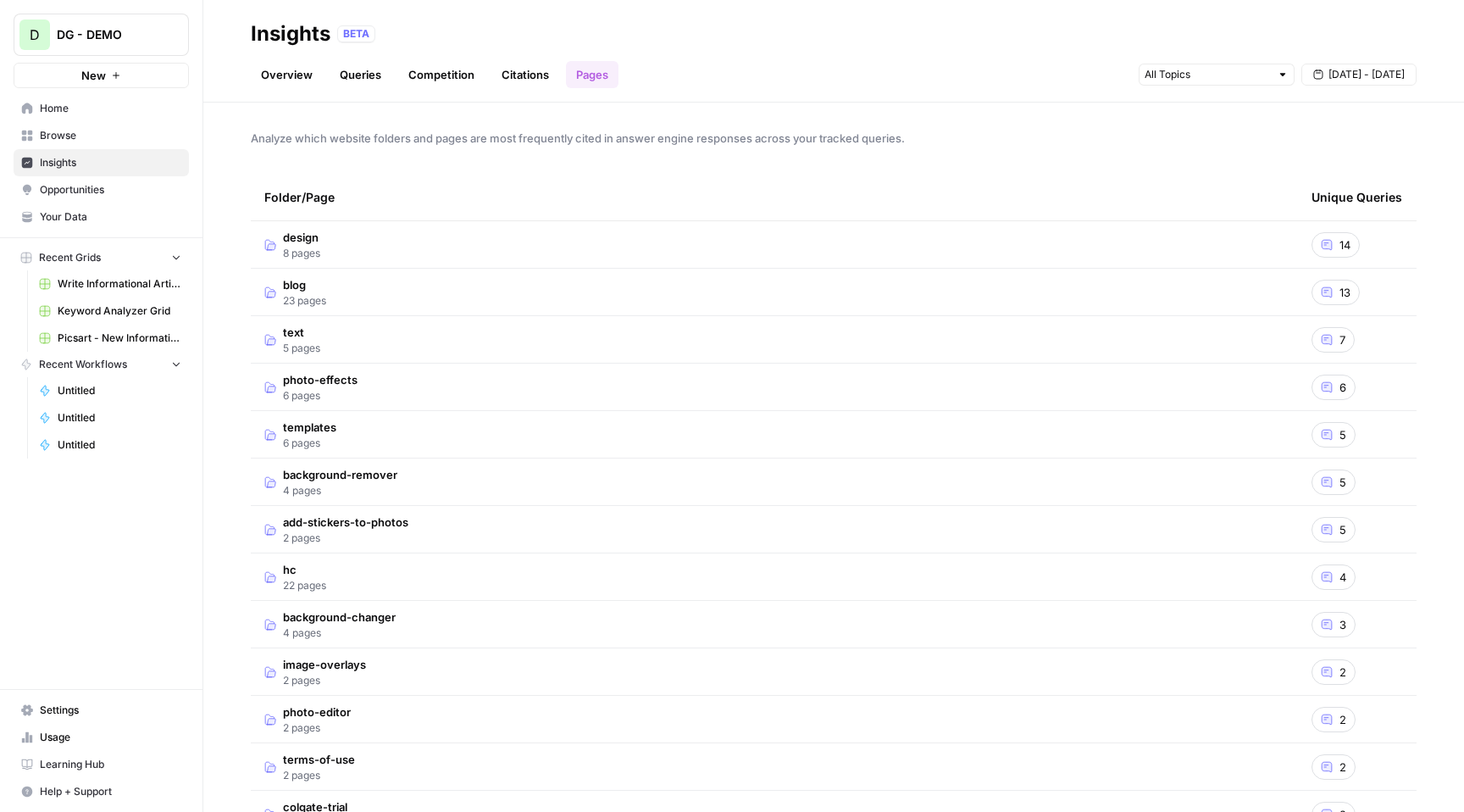
click at [1332, 247] on icon at bounding box center [1327, 245] width 12 height 12
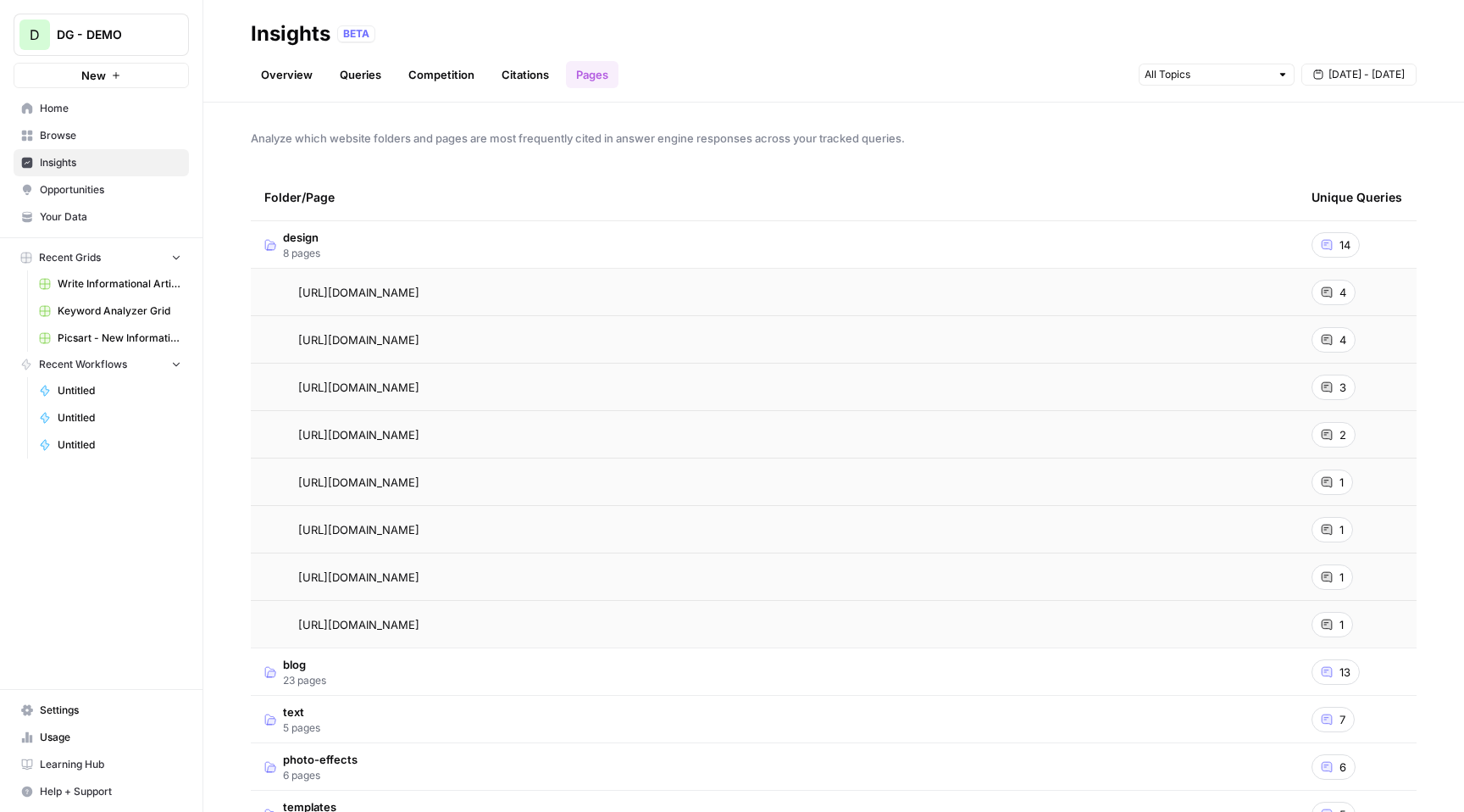
click at [1335, 290] on div "4" at bounding box center [1333, 292] width 44 height 26
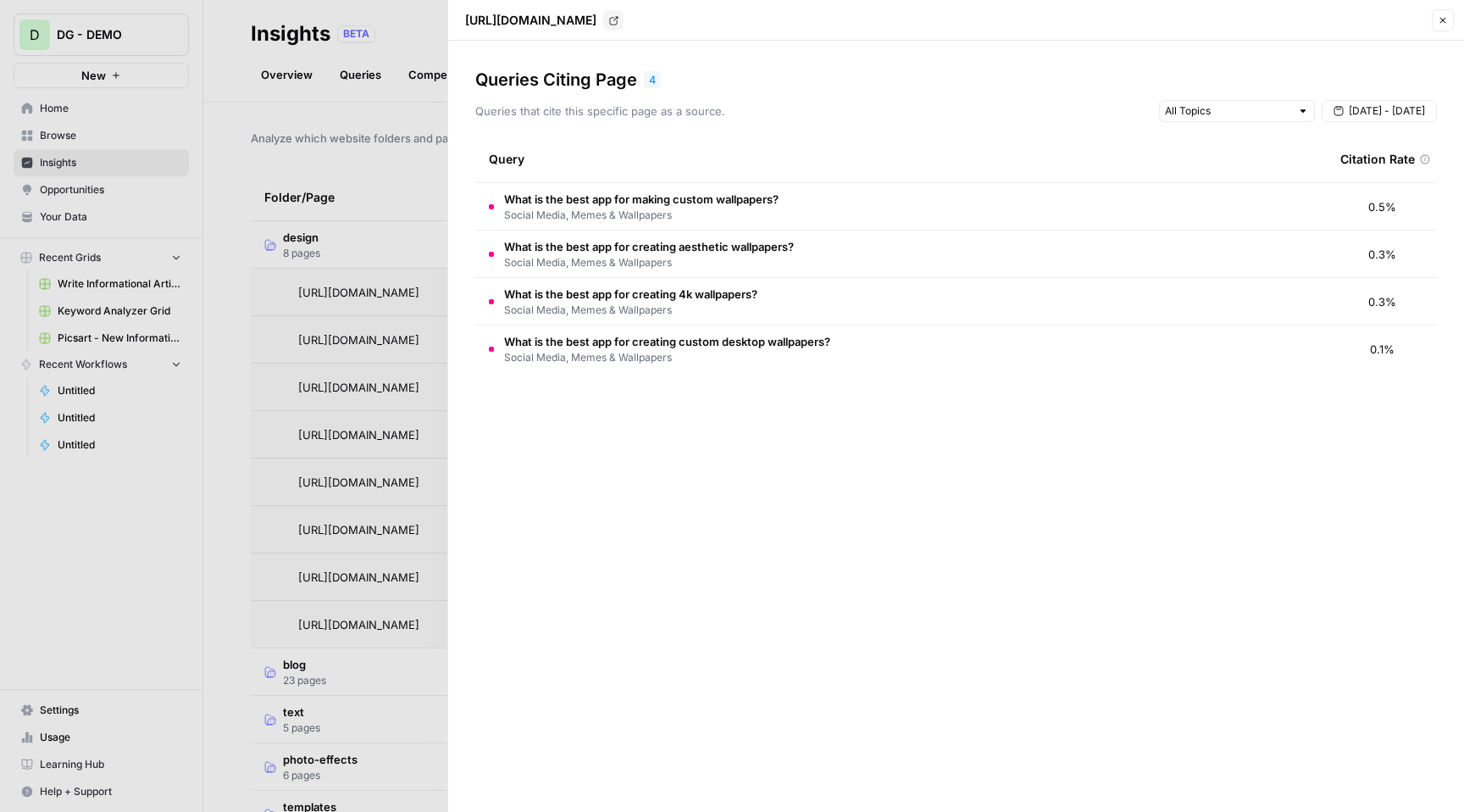
click at [1074, 198] on td "What is the best app for making custom wallpapers? Social Media, Memes & Wallpa…" at bounding box center [901, 206] width 852 height 46
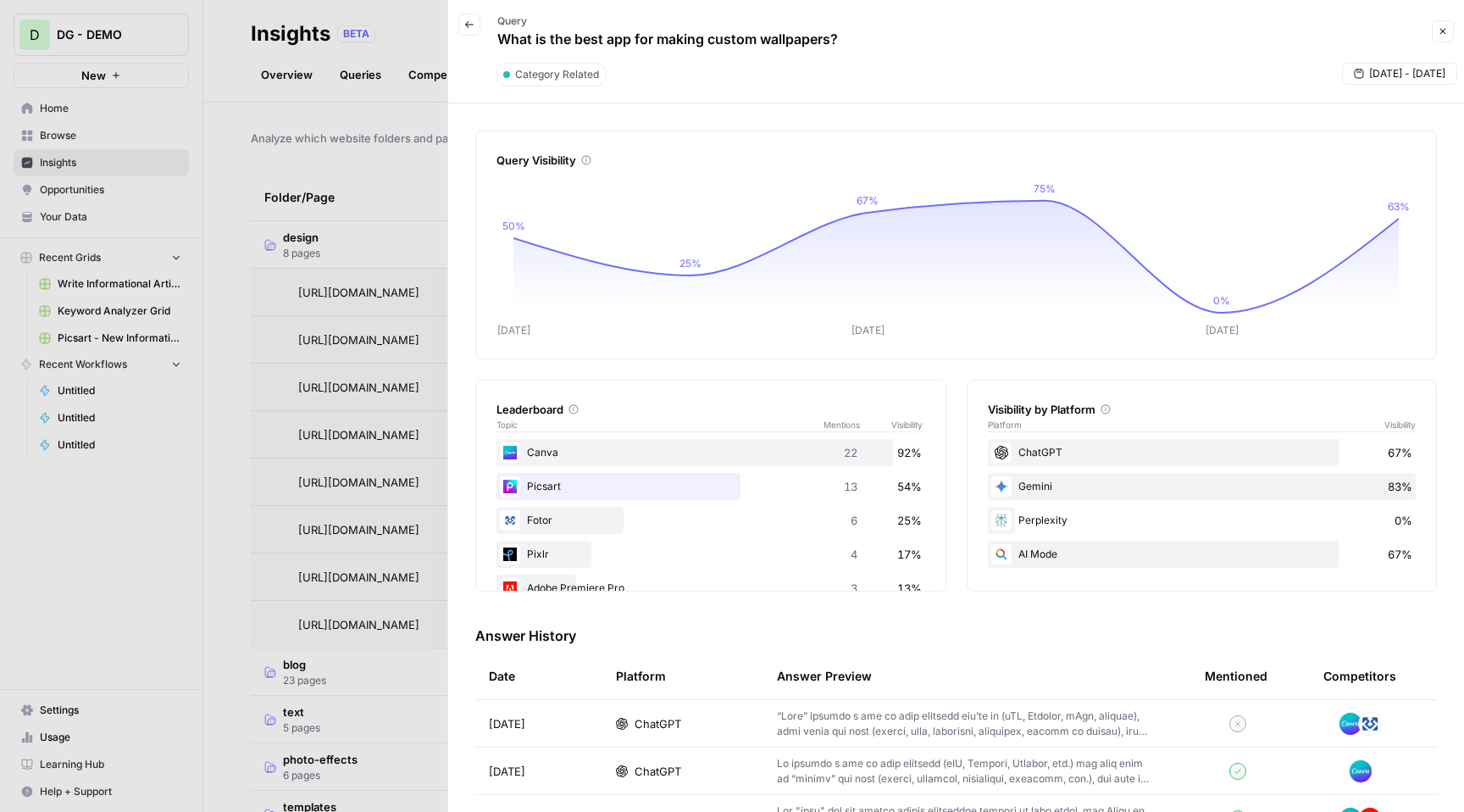
click at [1439, 25] on button "Close" at bounding box center [1443, 31] width 22 height 22
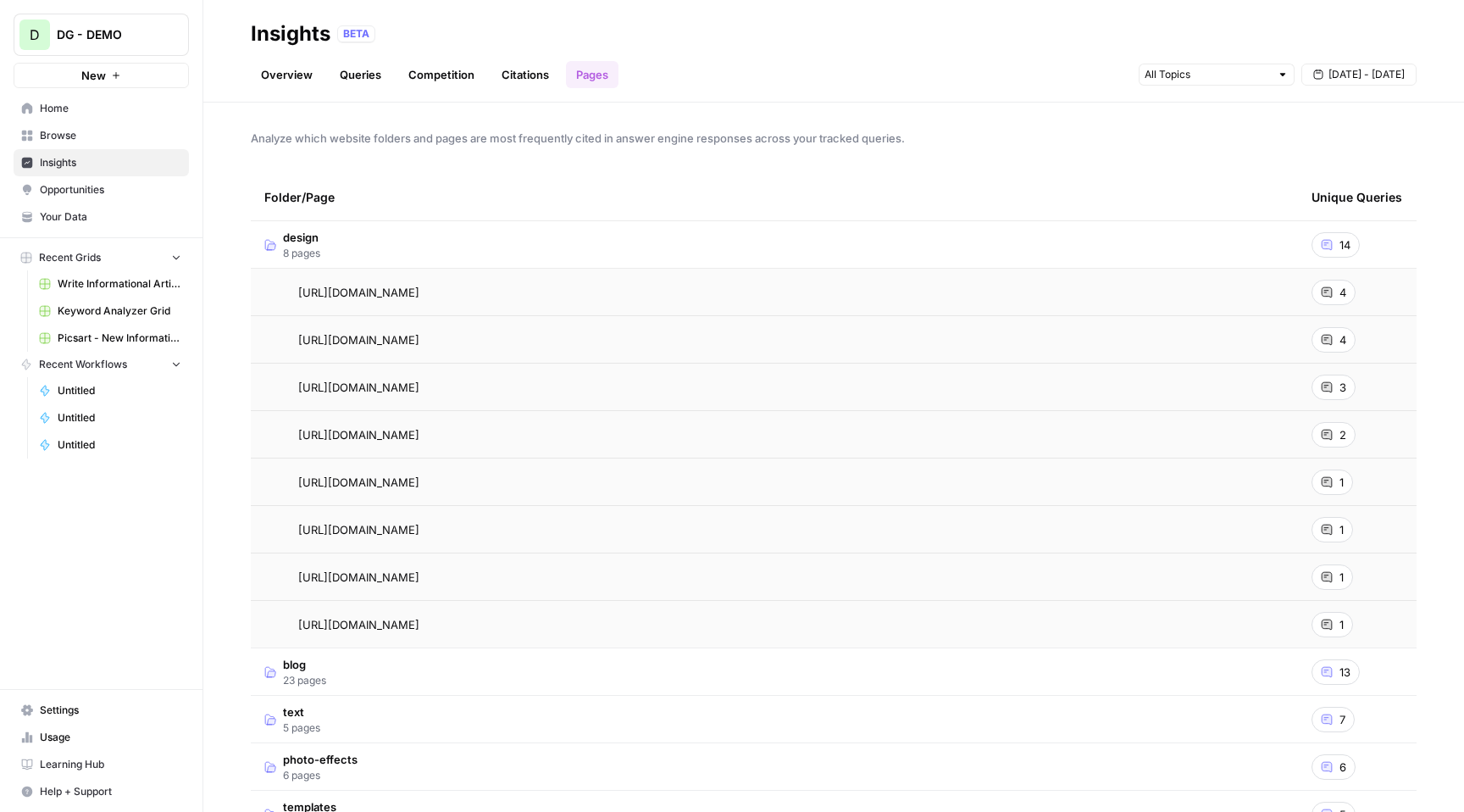
click at [292, 76] on link "Overview" at bounding box center [286, 75] width 72 height 28
